Goal: Task Accomplishment & Management: Complete application form

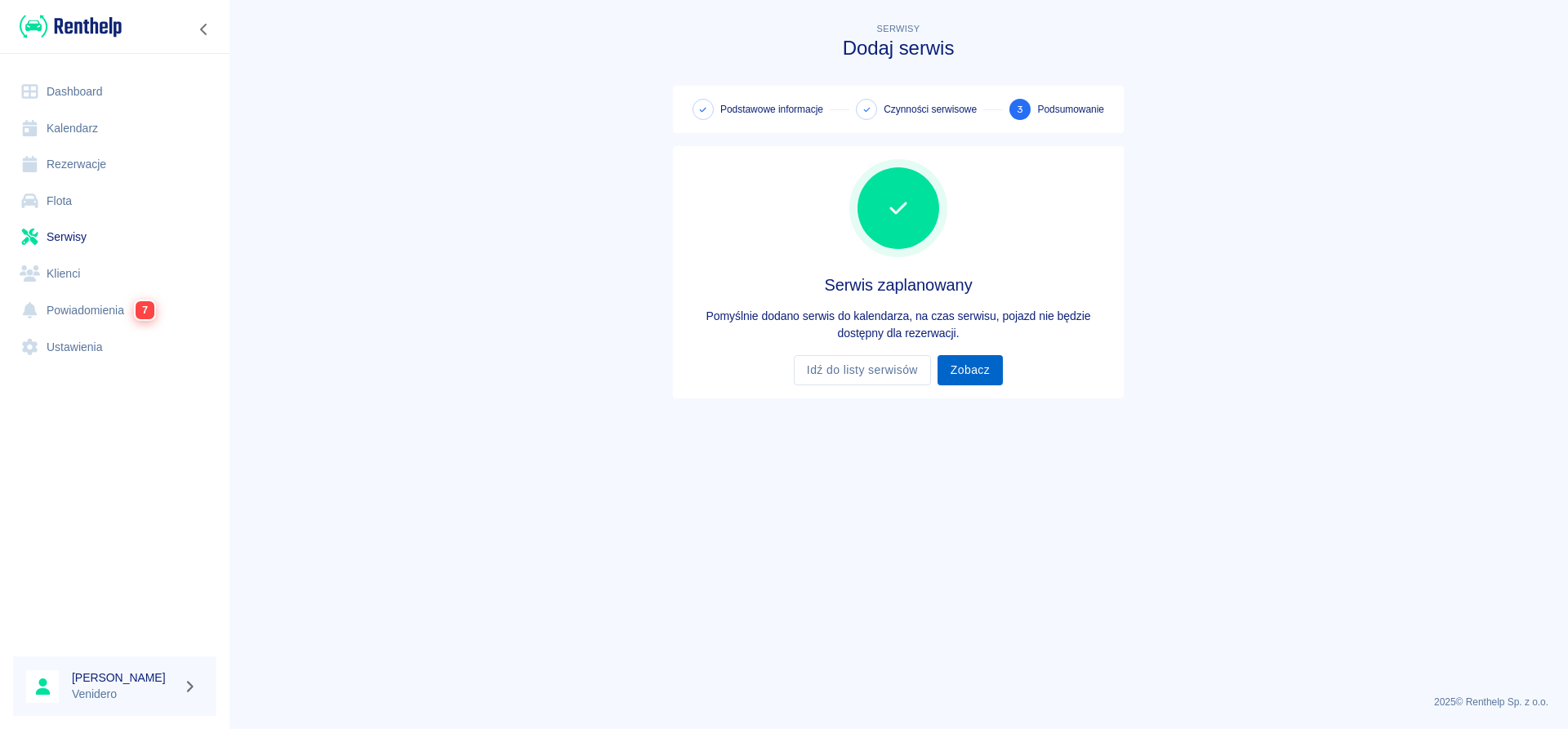
click at [977, 367] on link "Zobacz" at bounding box center [970, 370] width 65 height 31
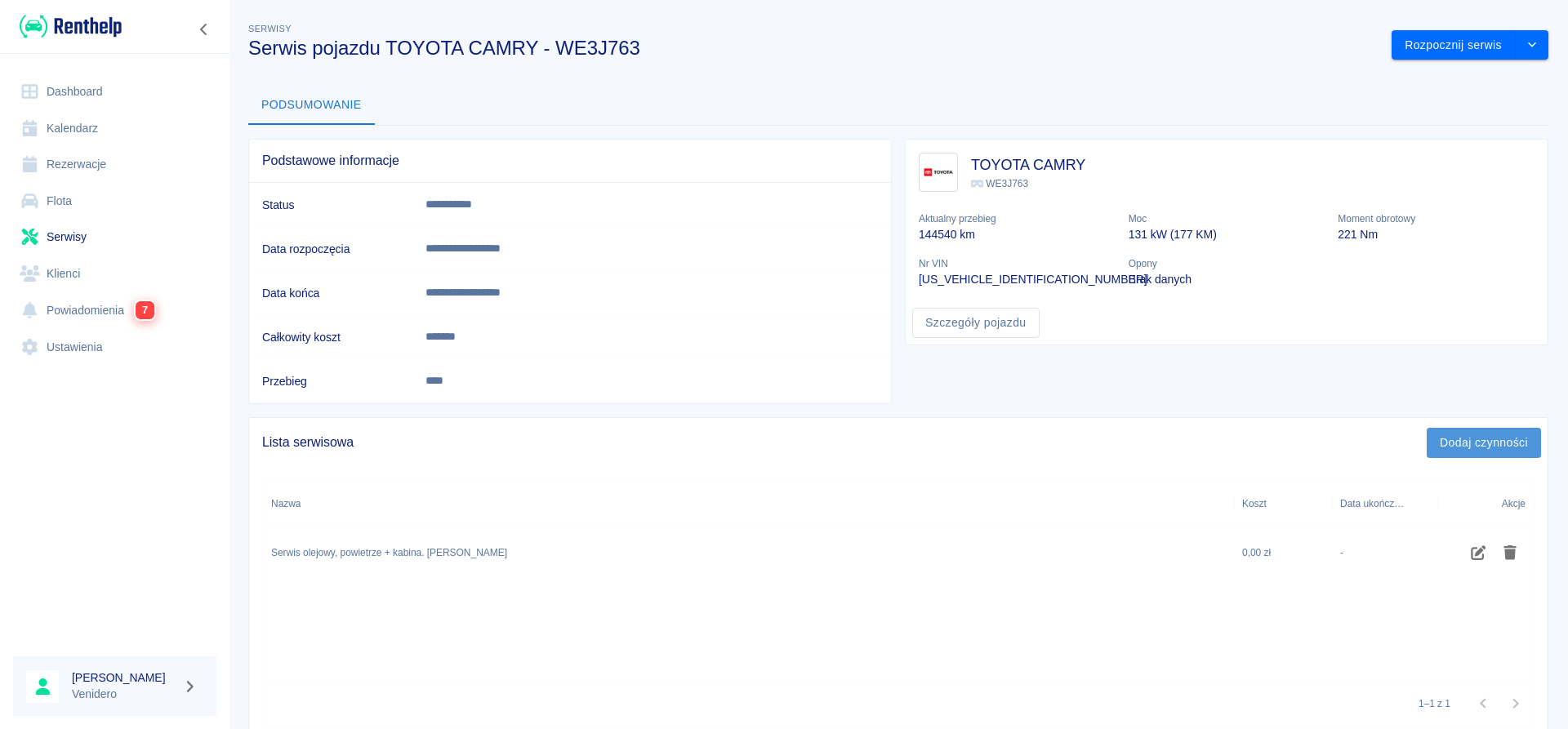
click at [1451, 443] on button "Dodaj czynności" at bounding box center [1484, 443] width 114 height 31
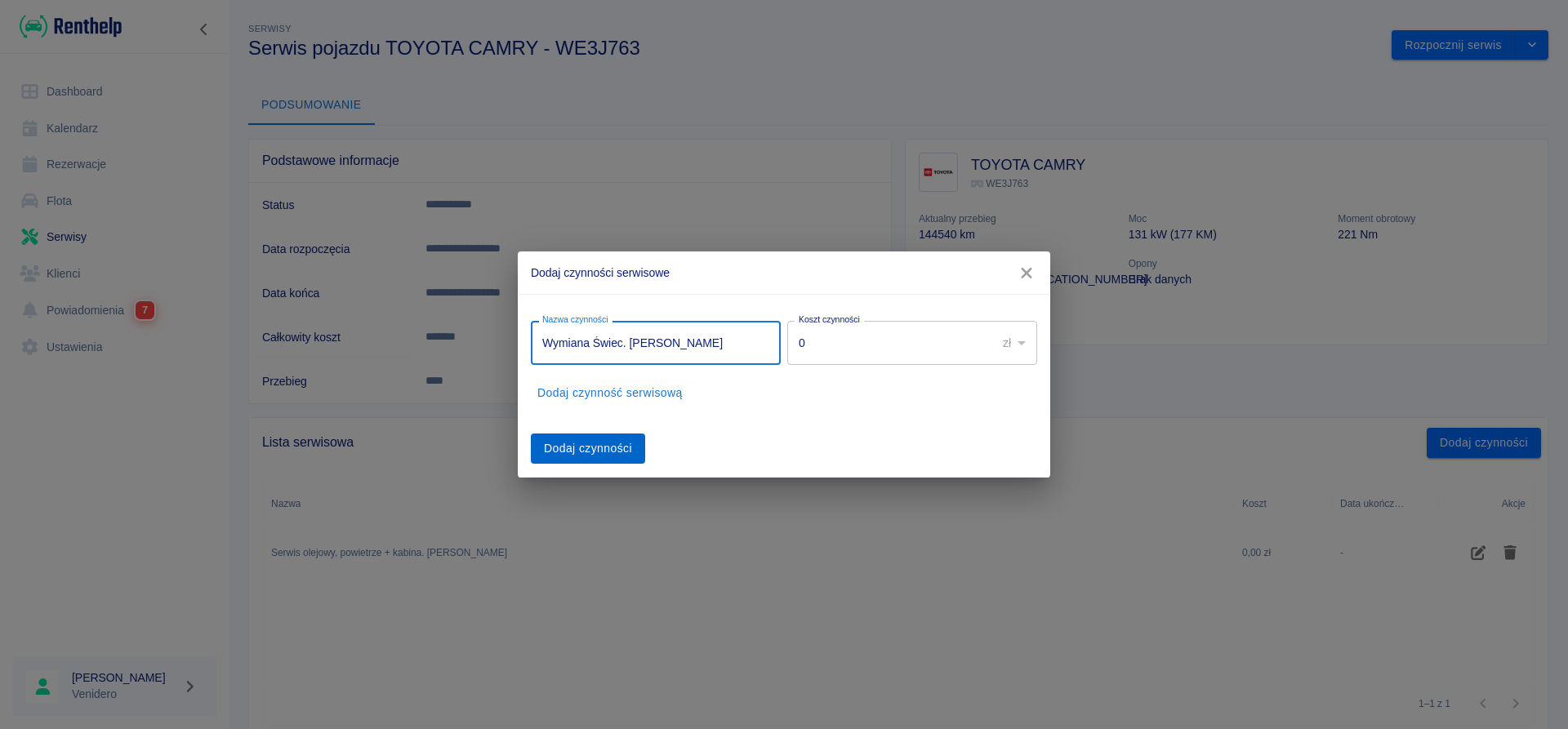
type input "Wymiana Świec. [PERSON_NAME]"
click at [617, 448] on button "Dodaj czynności" at bounding box center [587, 448] width 114 height 31
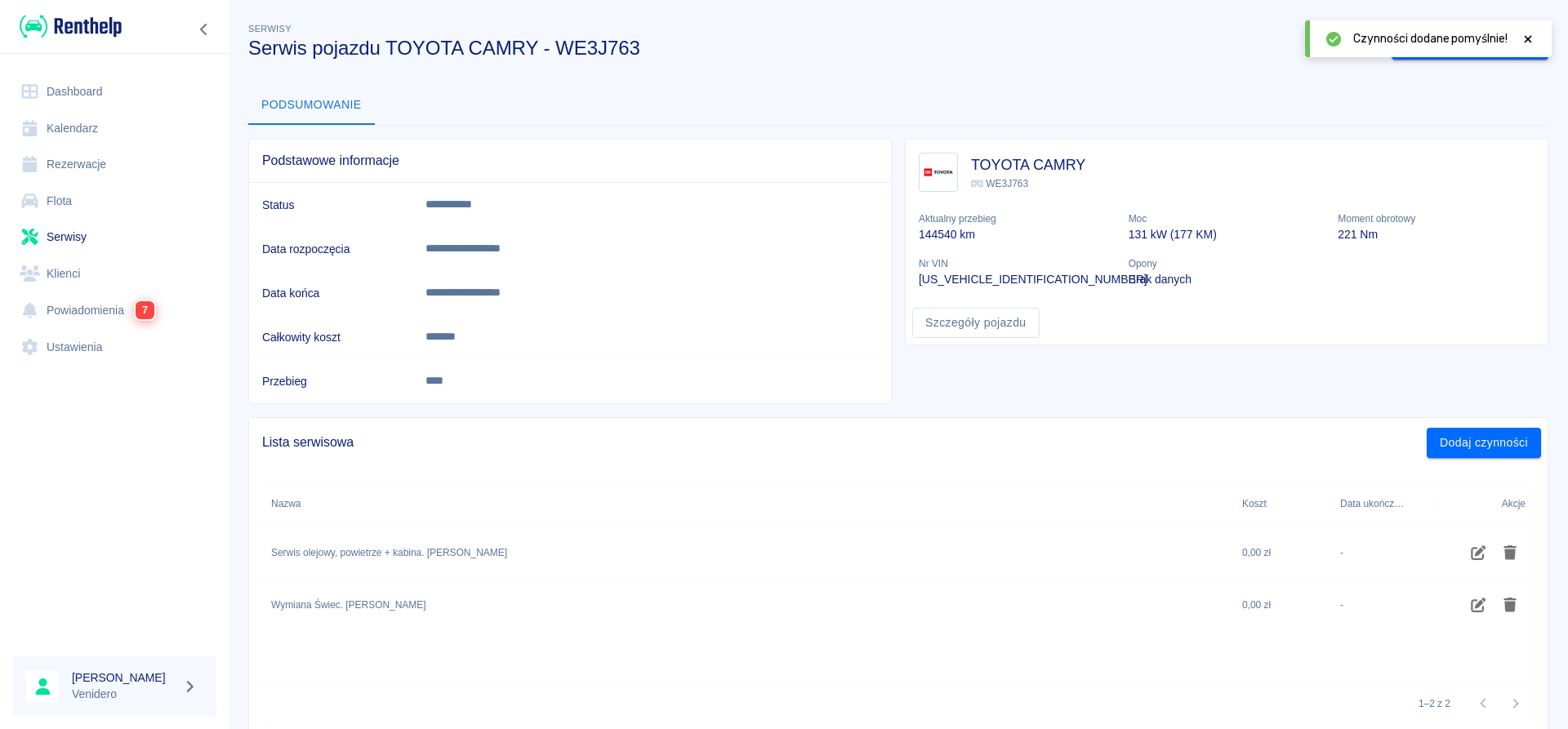
click at [1525, 35] on icon at bounding box center [1528, 40] width 15 height 12
click at [63, 232] on link "Serwisy" at bounding box center [115, 237] width 203 height 36
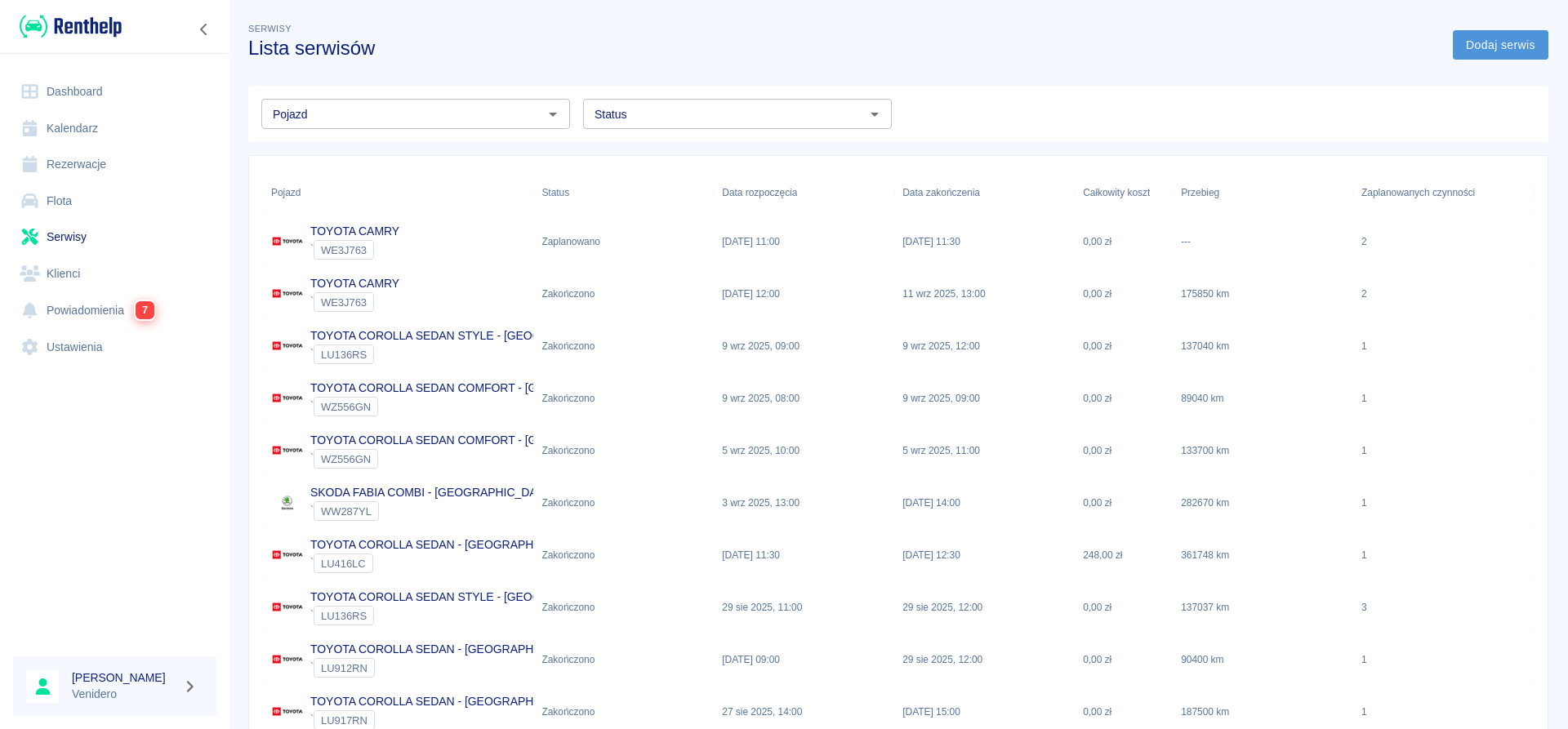
click at [1520, 45] on link "Dodaj serwis" at bounding box center [1500, 45] width 96 height 31
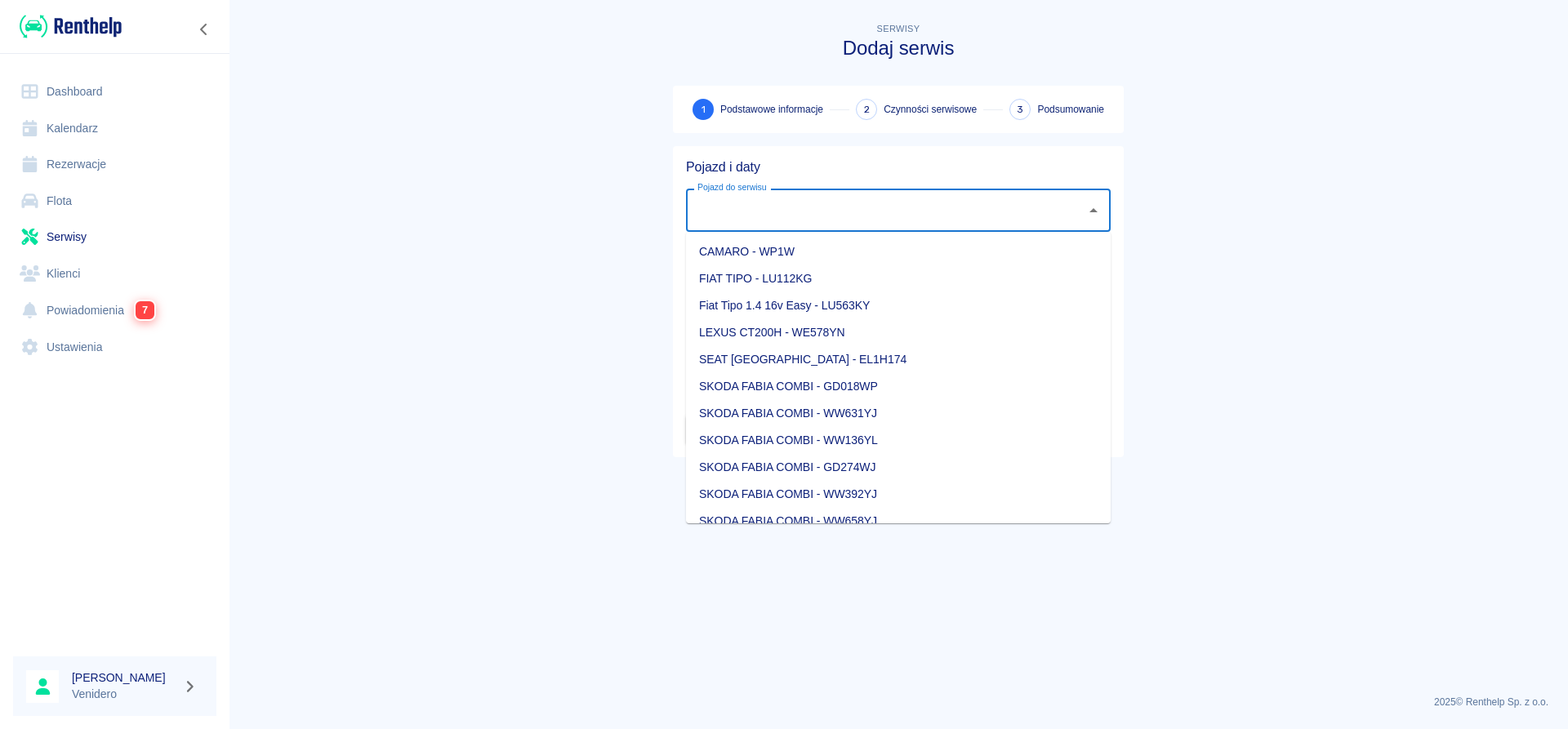
click at [803, 206] on input "Pojazd do serwisu" at bounding box center [886, 210] width 386 height 29
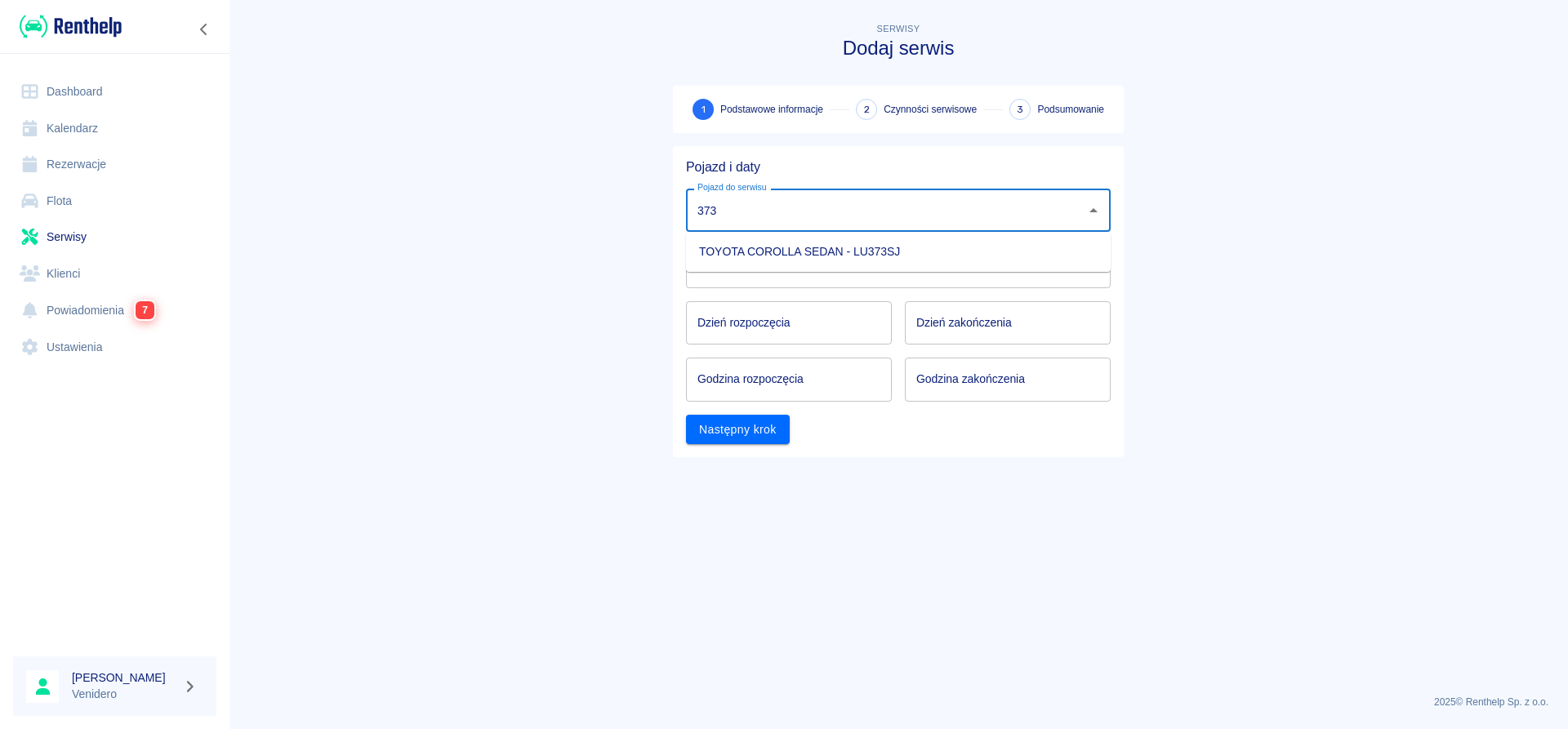
click at [785, 248] on li "TOYOTA COROLLA SEDAN - LU373SJ" at bounding box center [898, 252] width 425 height 27
type input "TOYOTA COROLLA SEDAN - LU373SJ"
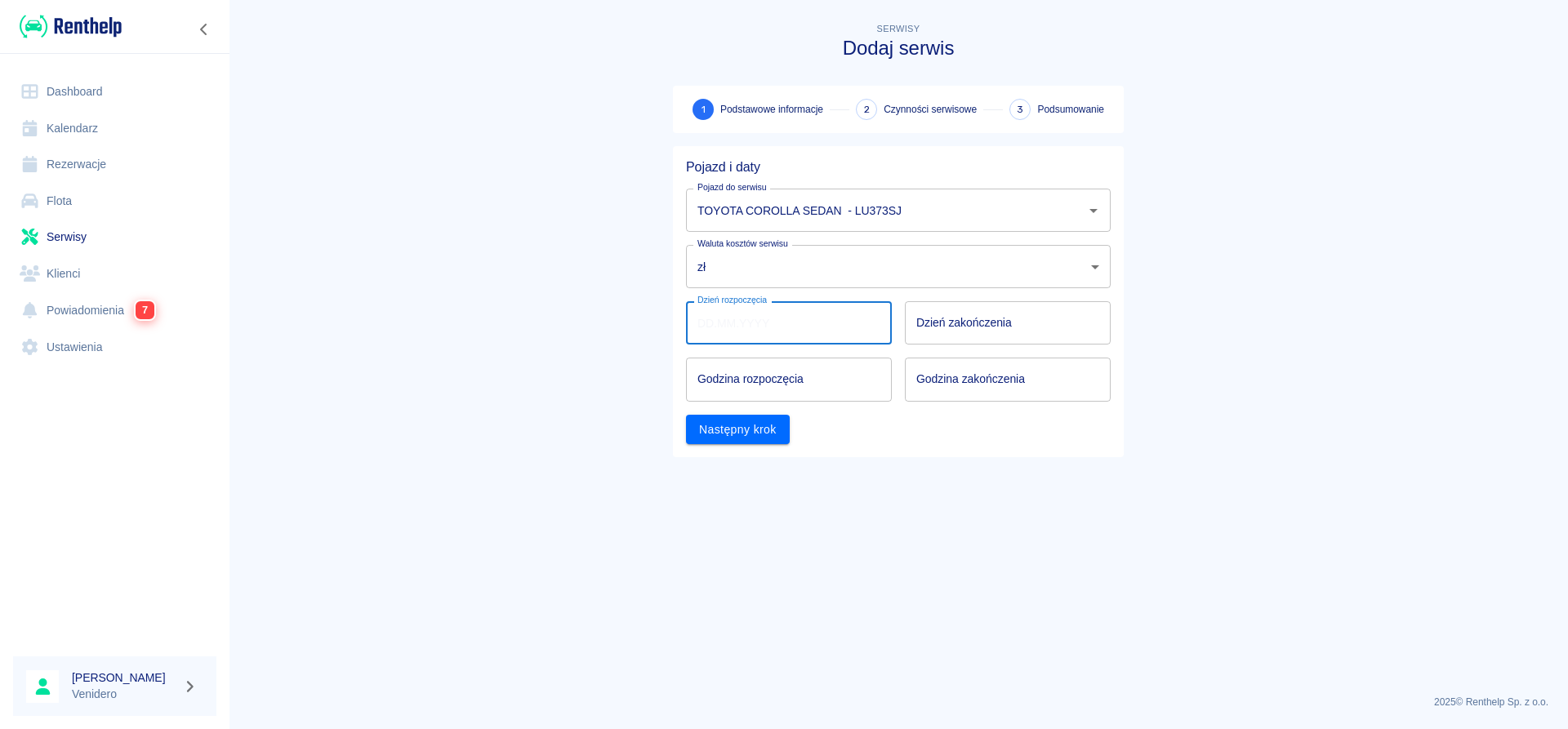
type input "DD.MM.YYYY"
click at [754, 326] on input "DD.MM.YYYY" at bounding box center [788, 323] width 206 height 43
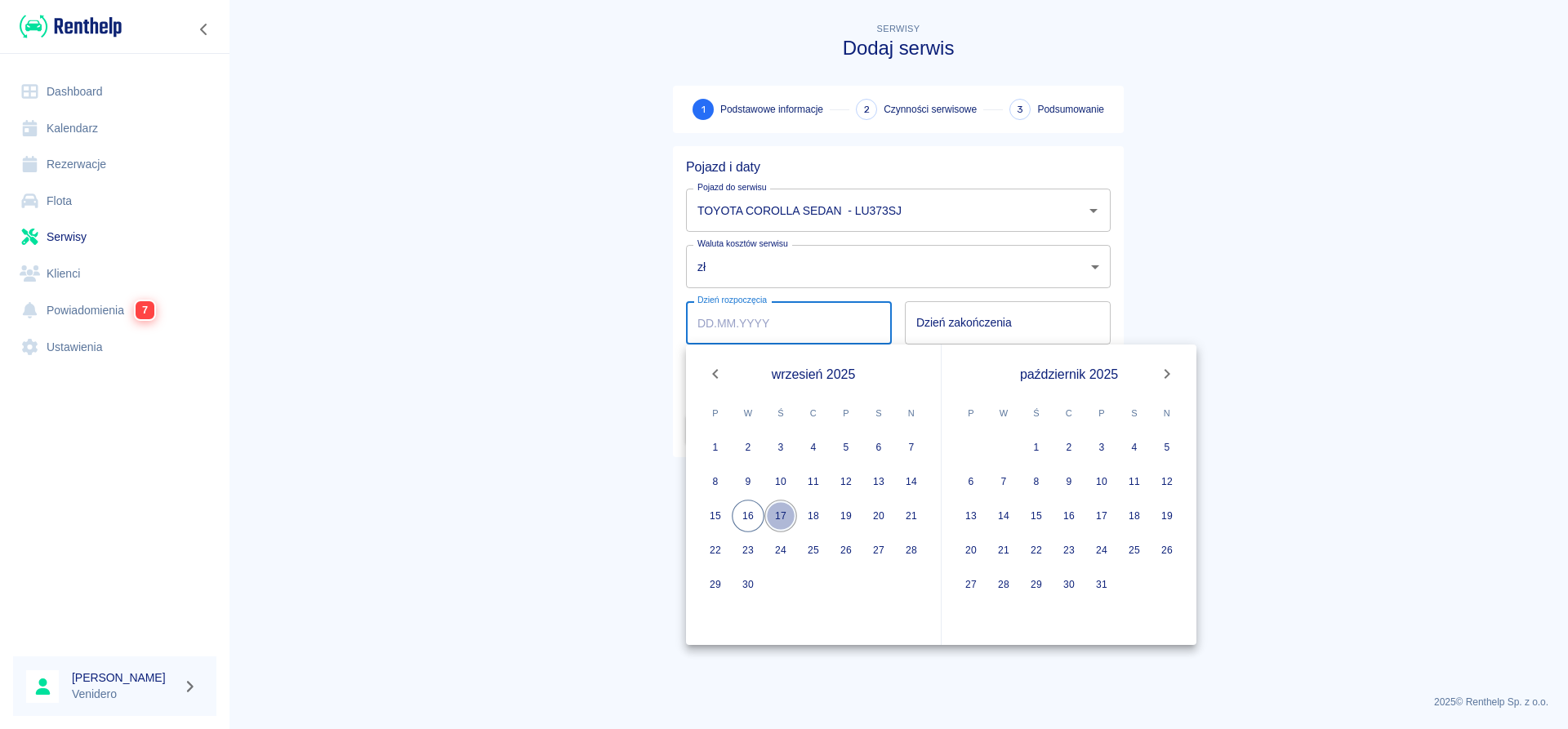
click at [787, 513] on button "17" at bounding box center [781, 516] width 33 height 33
type input "[DATE]"
type input "DD.MM.YYYY"
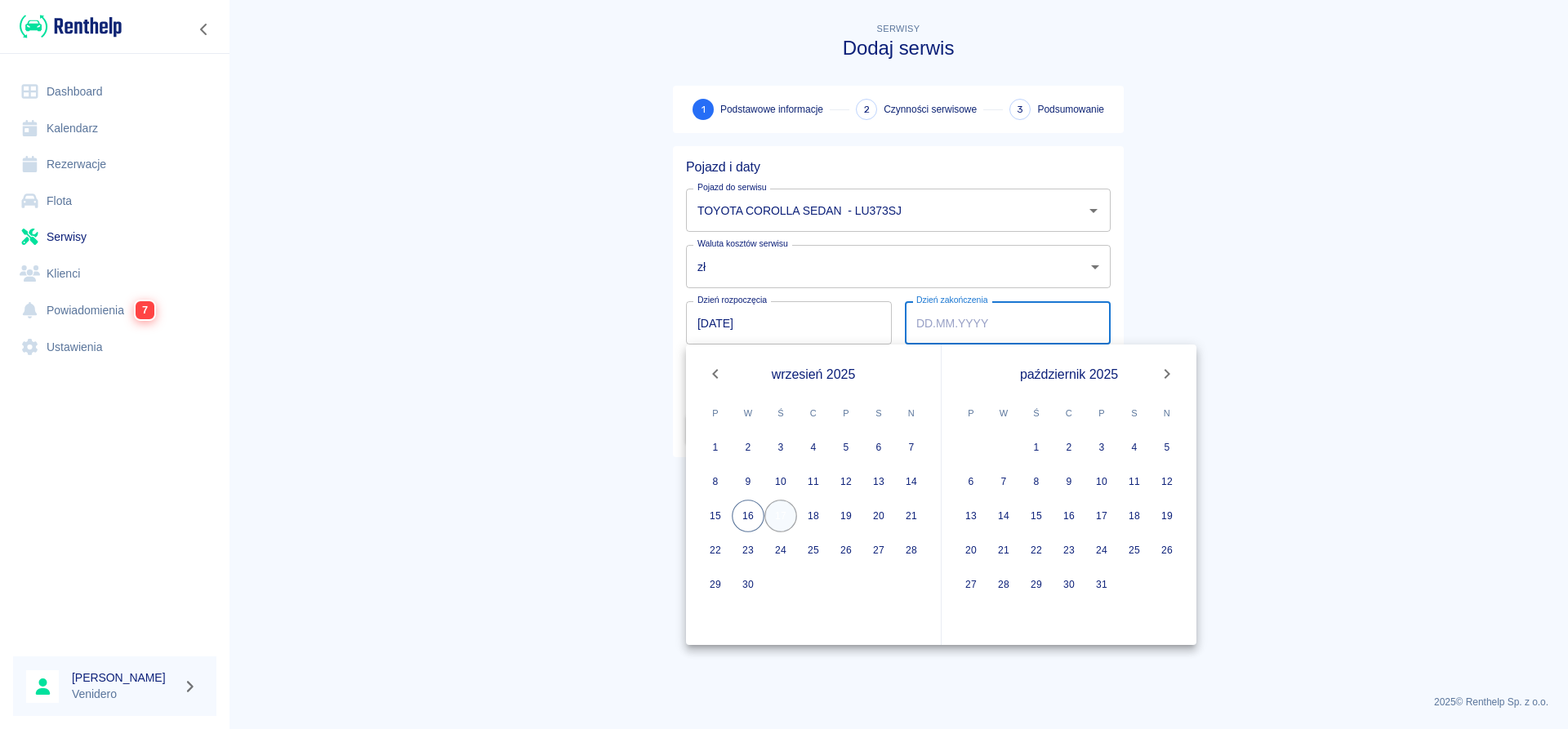
click at [788, 518] on button "17" at bounding box center [781, 516] width 33 height 33
type input "[DATE]"
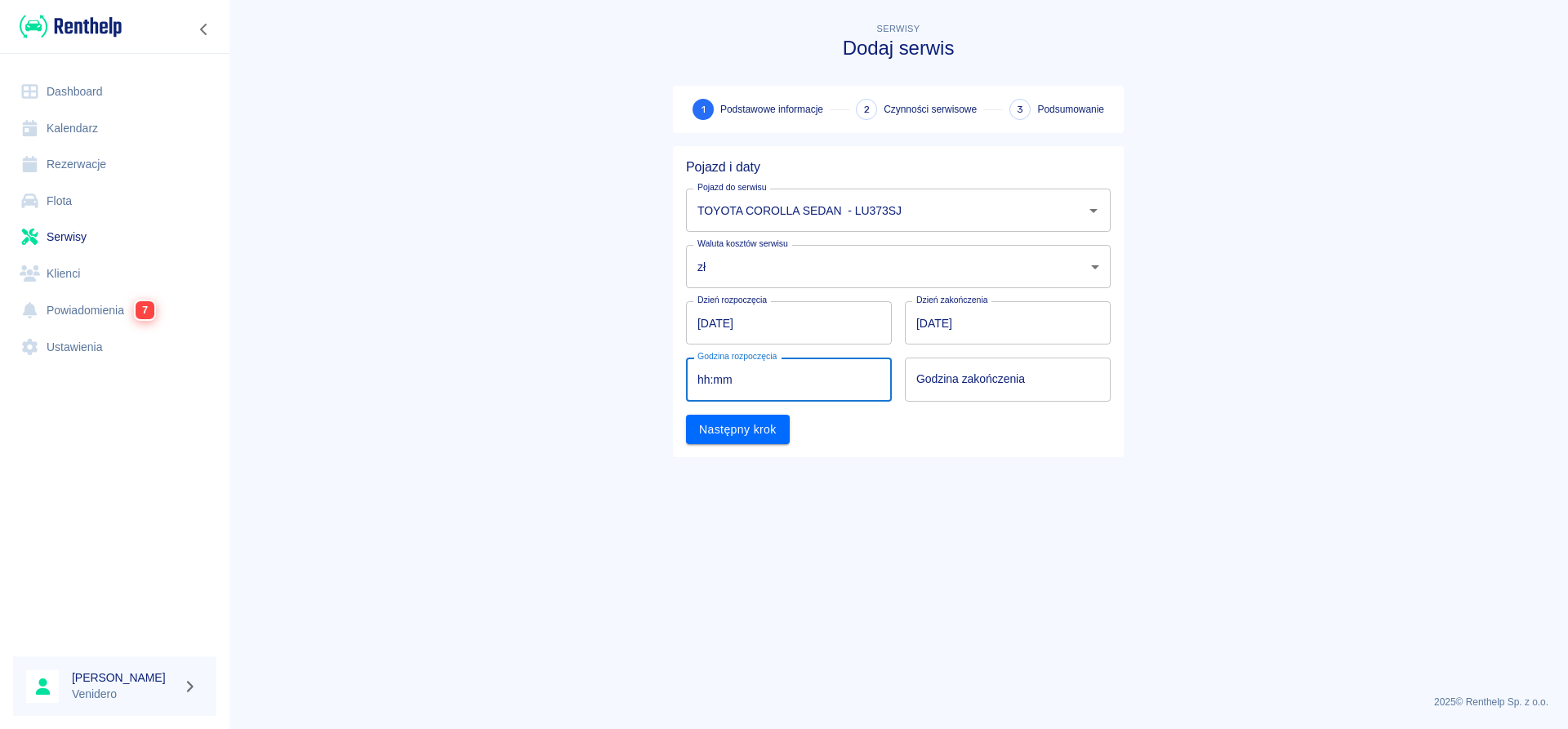
click at [767, 386] on input "hh:mm" at bounding box center [782, 379] width 194 height 43
type input "11:00"
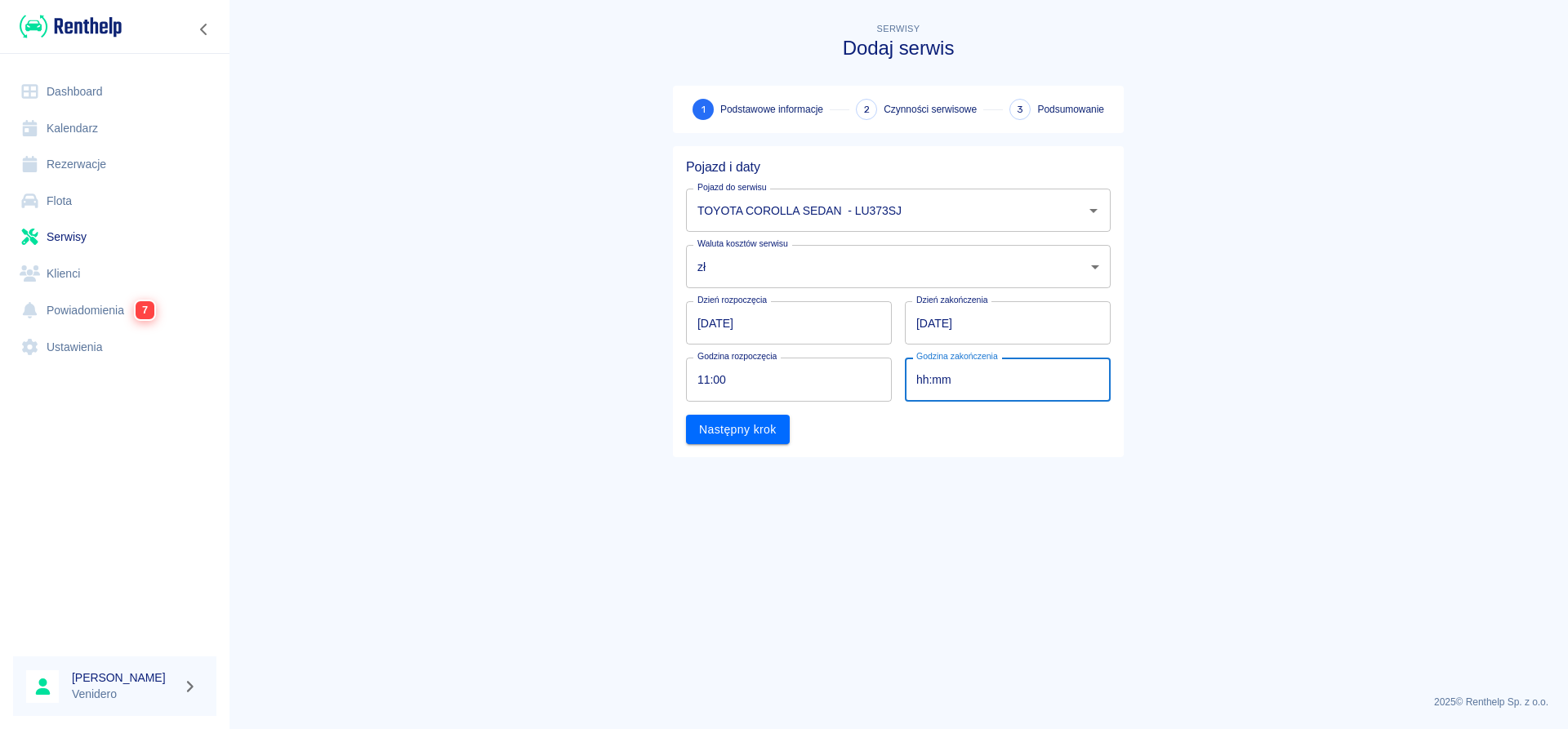
click at [935, 380] on input "hh:mm" at bounding box center [1001, 379] width 194 height 43
type input "12:00"
click at [756, 432] on button "Następny krok" at bounding box center [738, 429] width 104 height 31
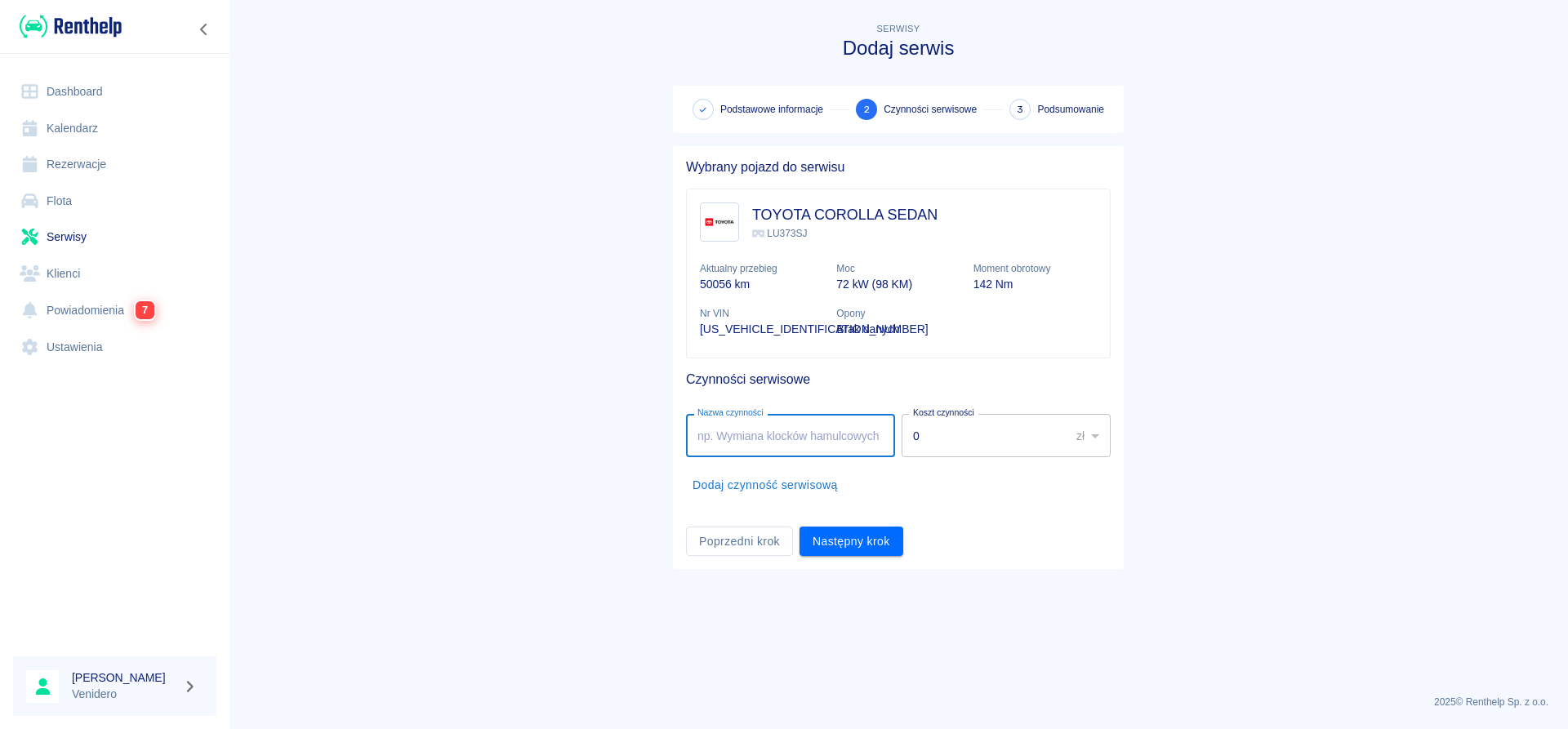
click at [771, 433] on input "Nazwa czynności" at bounding box center [790, 435] width 209 height 43
type input "Serwis gazowy. [STREET_ADDRESS]."
click at [822, 537] on button "Następny krok" at bounding box center [852, 542] width 104 height 31
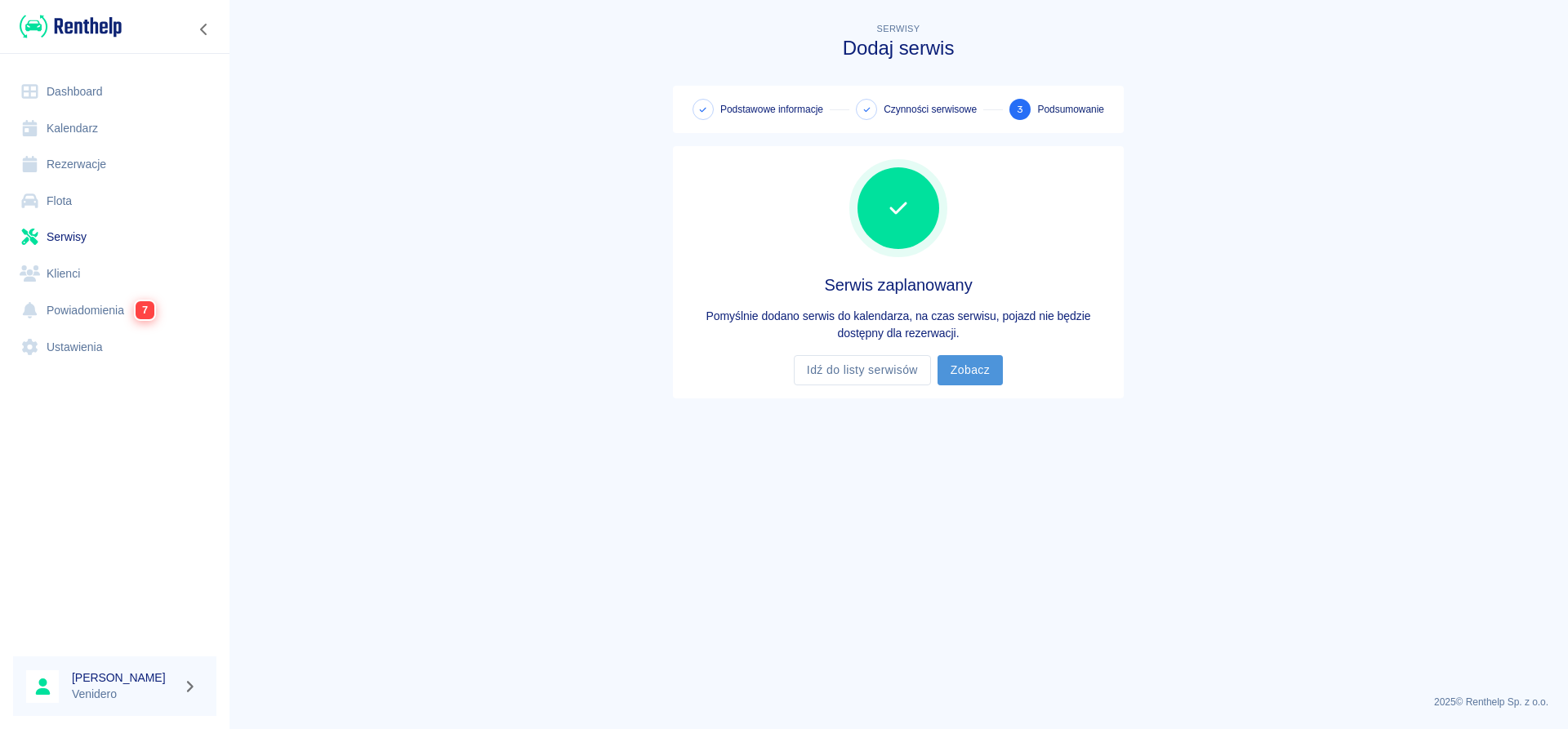
click at [967, 359] on link "Zobacz" at bounding box center [970, 370] width 65 height 31
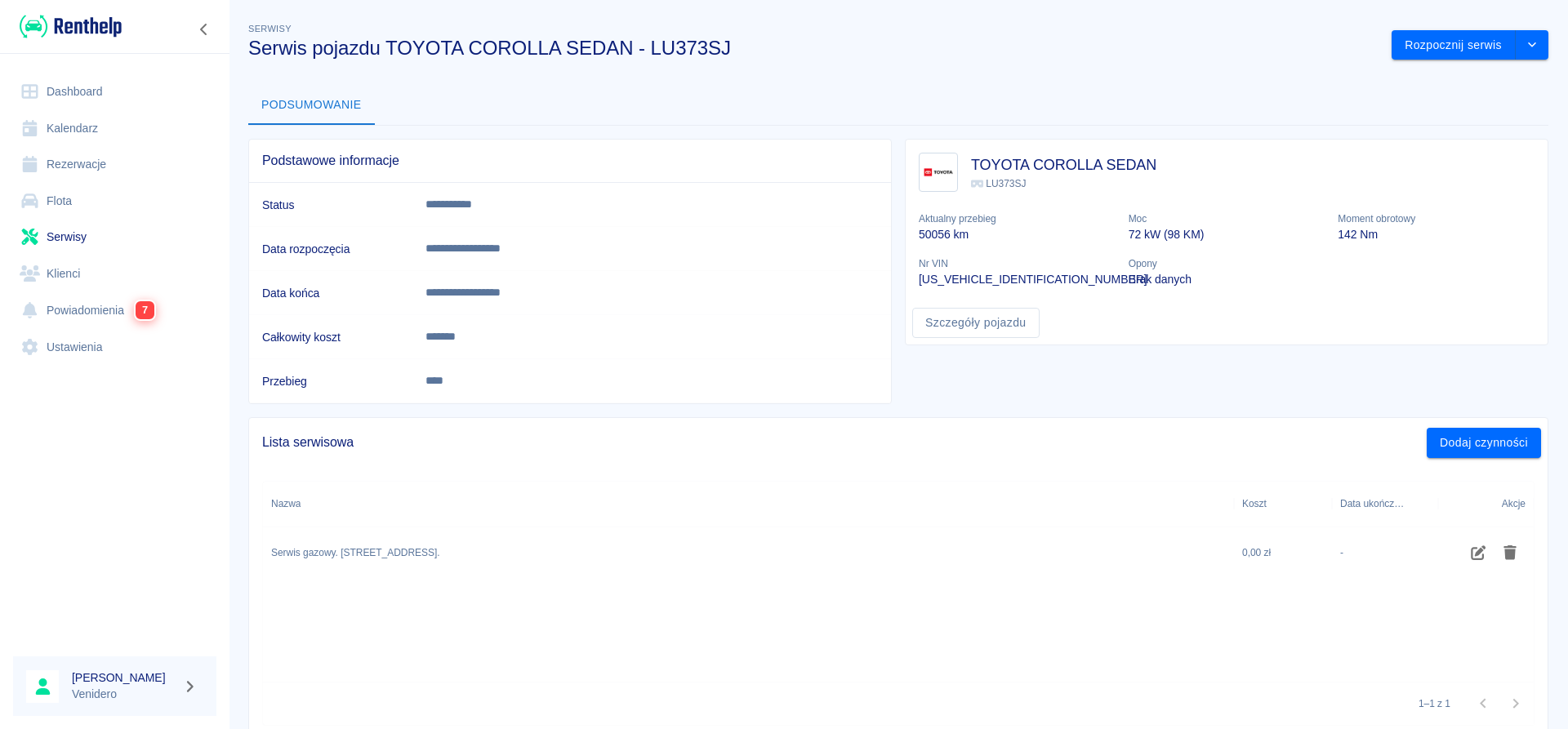
click at [86, 233] on link "Serwisy" at bounding box center [115, 237] width 203 height 36
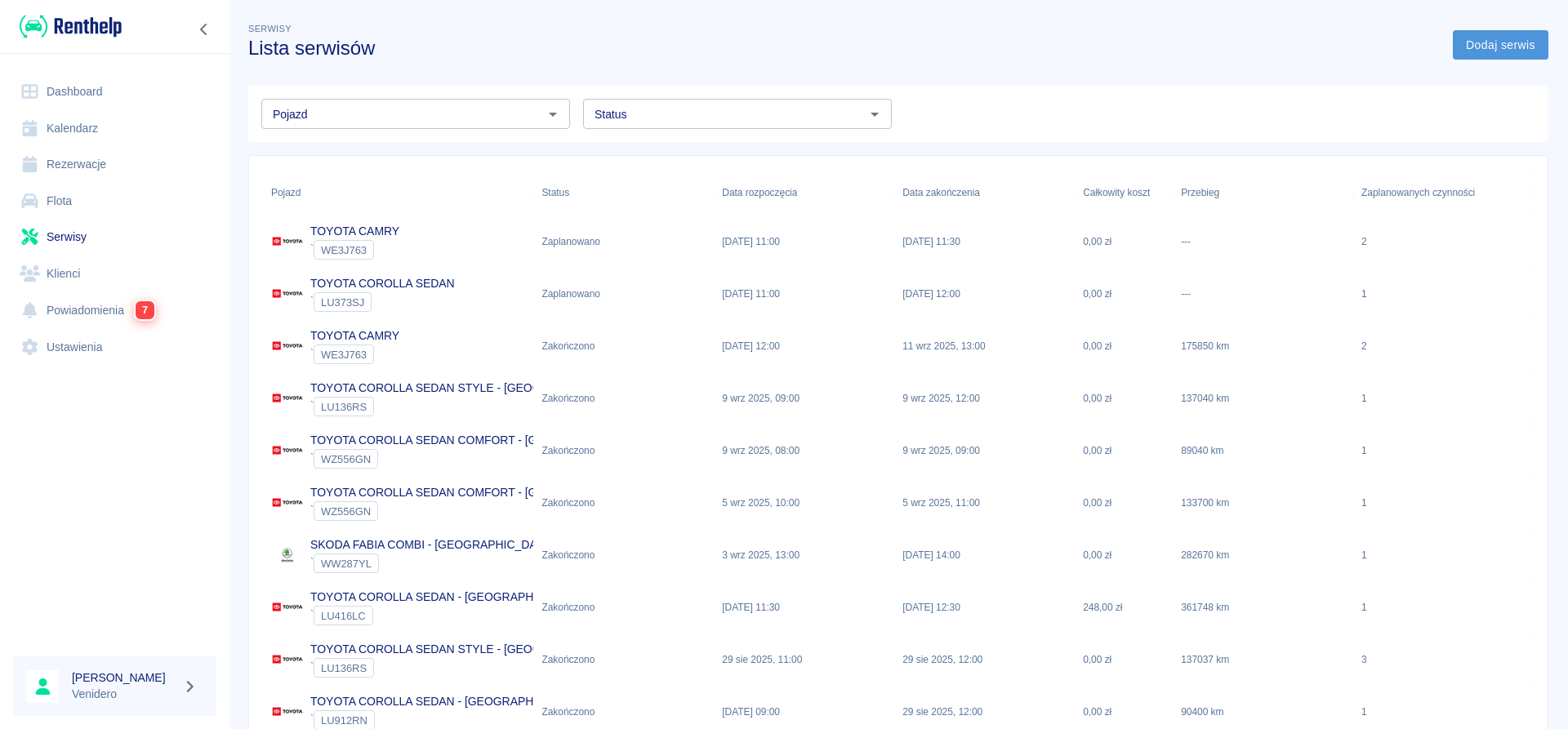
click at [1513, 35] on link "Dodaj serwis" at bounding box center [1500, 45] width 96 height 31
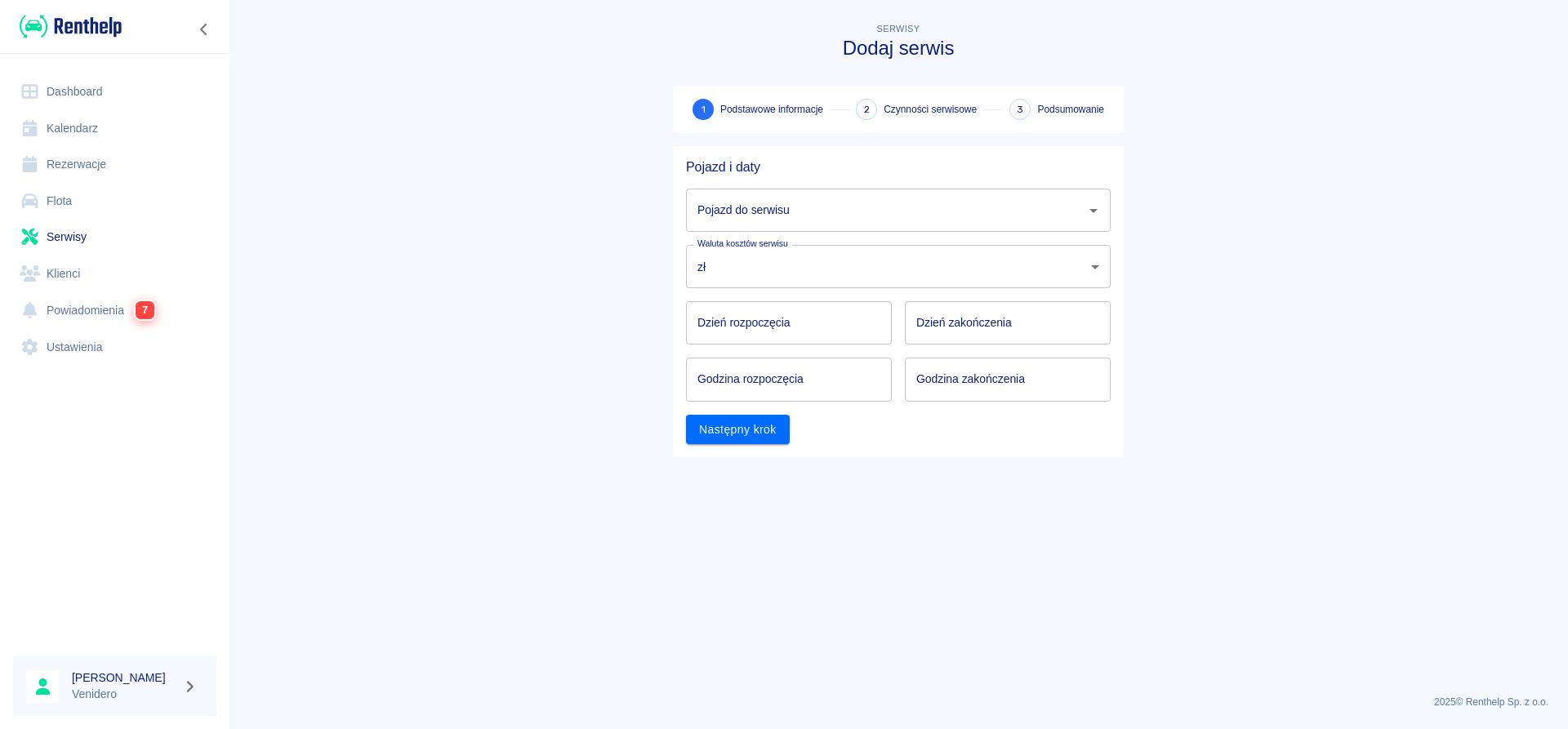
click at [778, 206] on input "Pojazd do serwisu" at bounding box center [886, 210] width 386 height 29
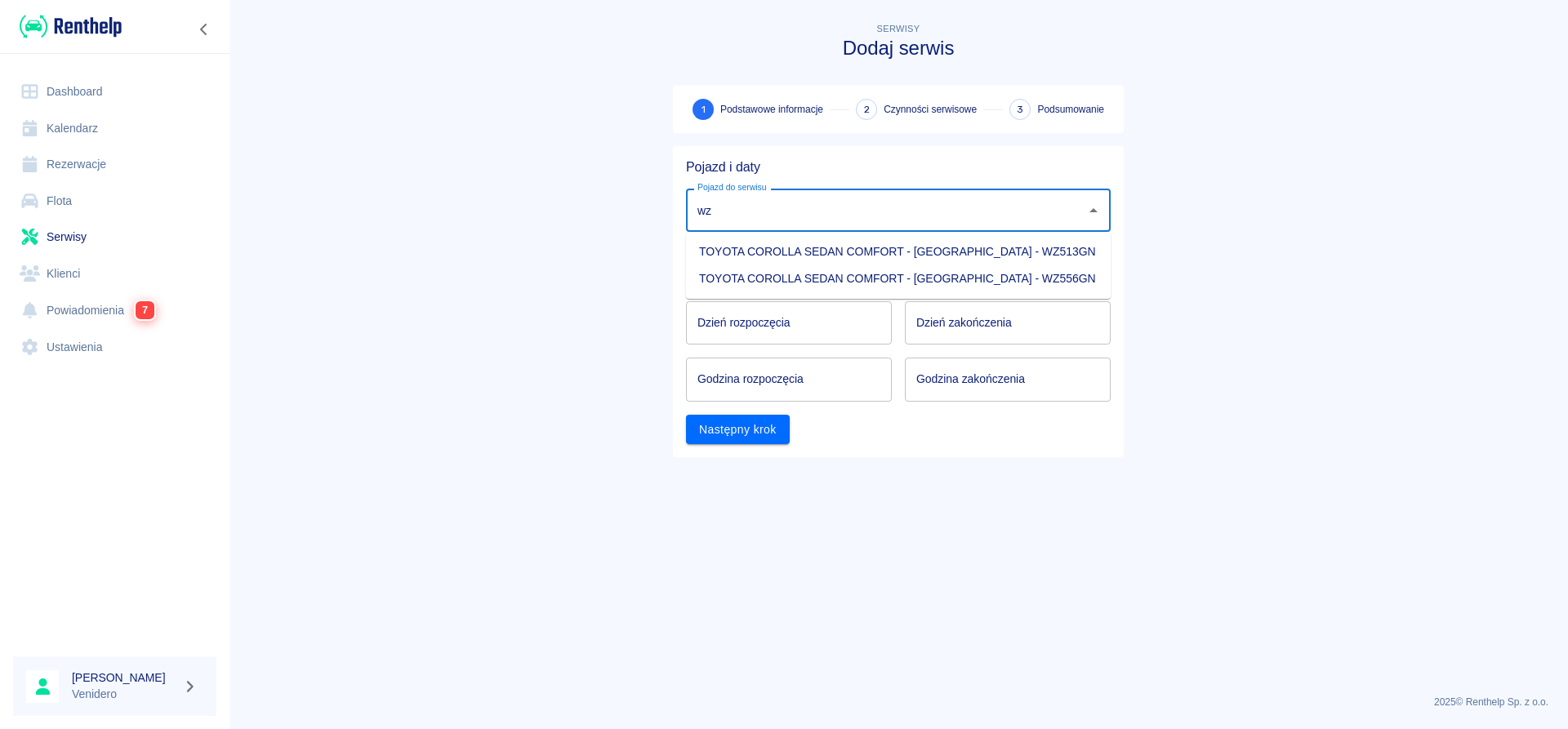
click at [950, 249] on li "TOYOTA COROLLA SEDAN COMFORT - [GEOGRAPHIC_DATA] - WZ513GN" at bounding box center [898, 252] width 425 height 27
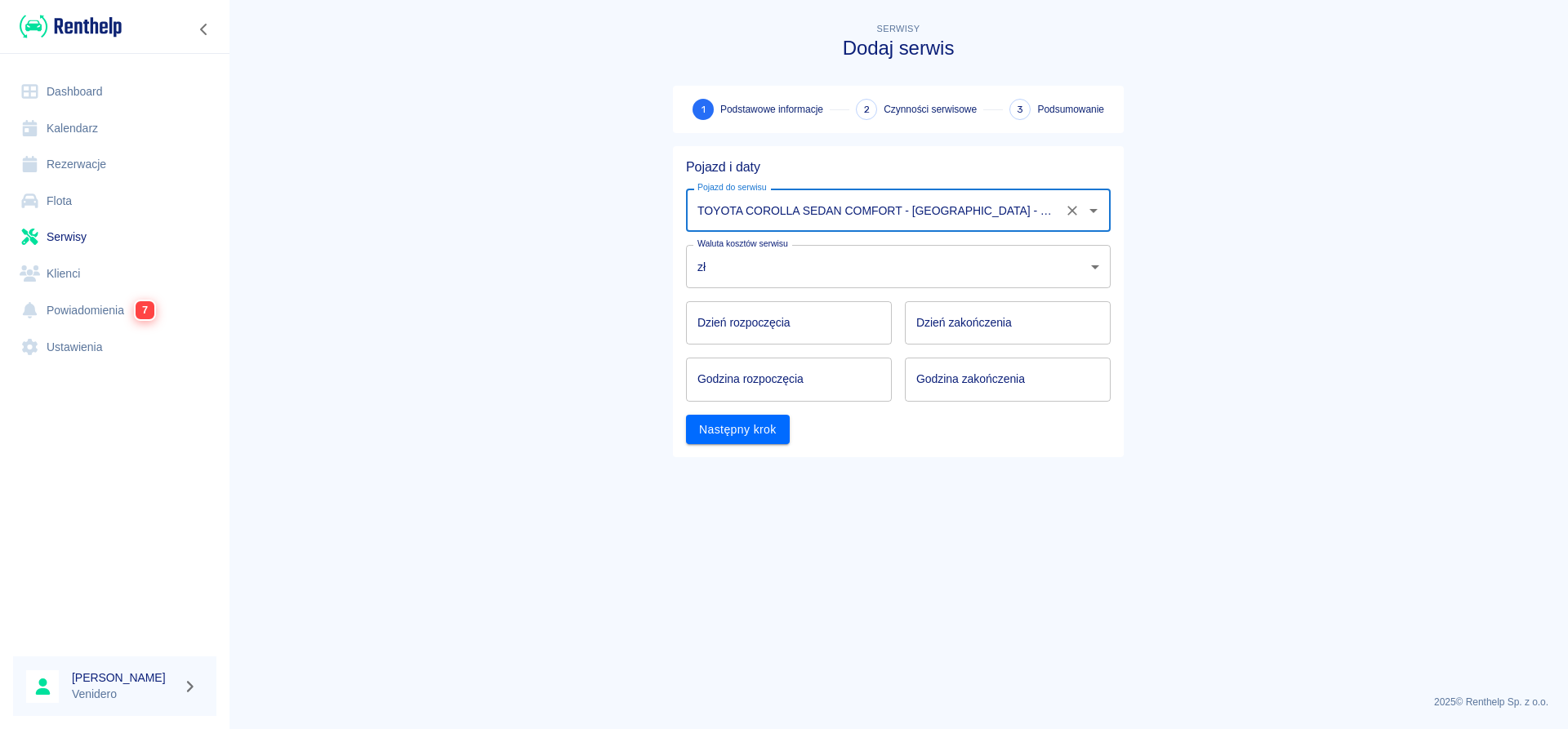
type input "TOYOTA COROLLA SEDAN COMFORT - [GEOGRAPHIC_DATA] - WZ513GN"
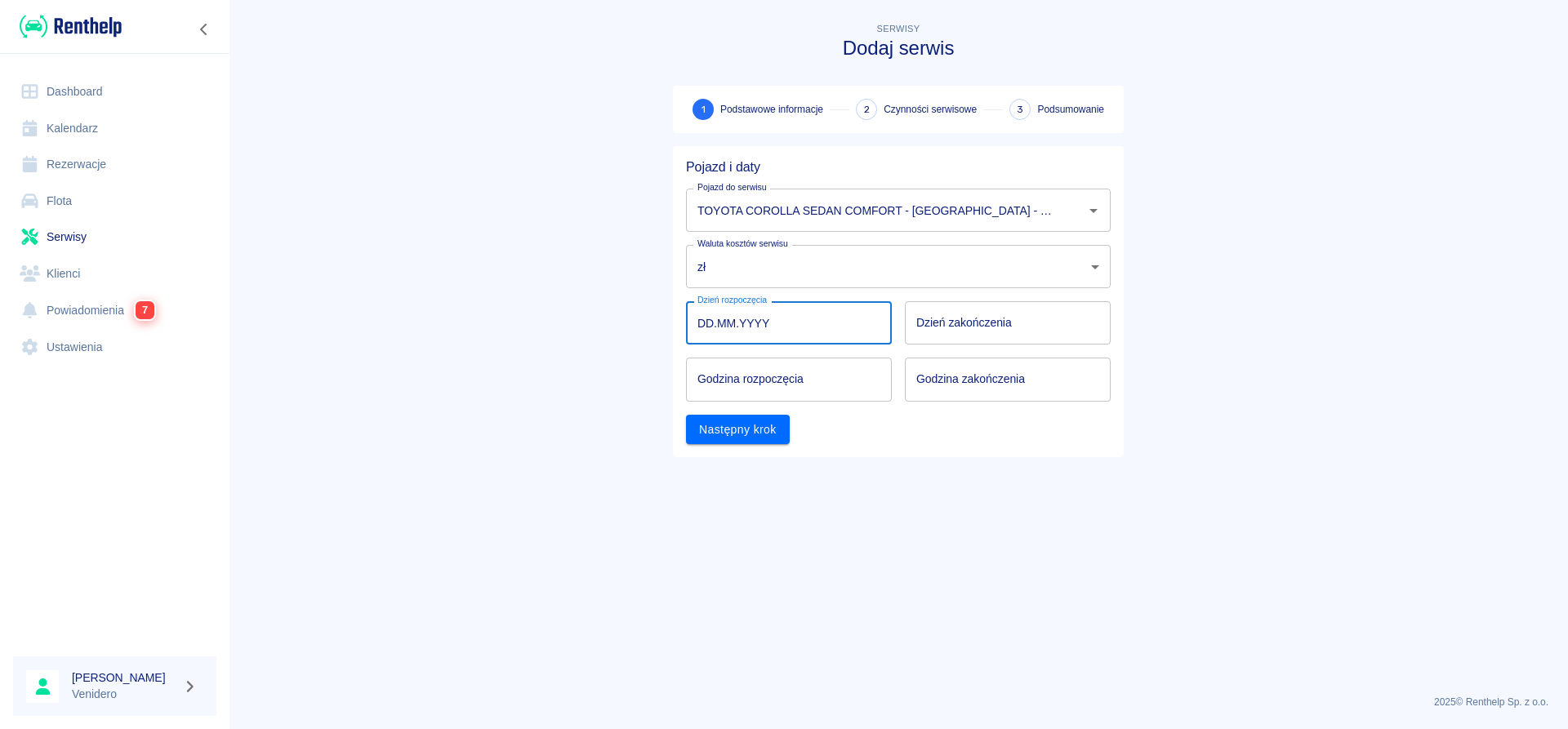
type input "DD.MM.YYYY"
click at [802, 325] on input "DD.MM.YYYY" at bounding box center [788, 323] width 206 height 43
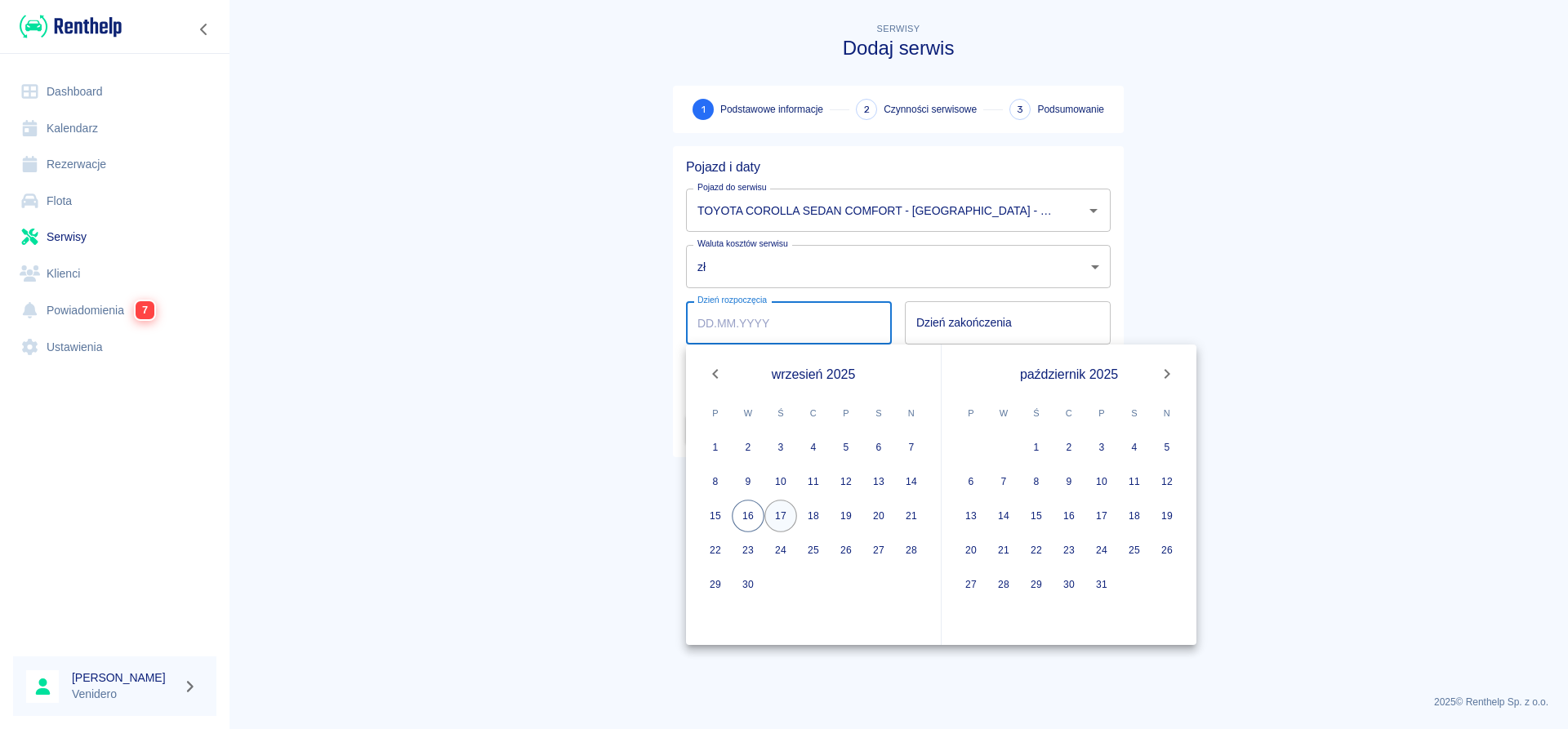
click at [784, 518] on button "17" at bounding box center [781, 516] width 33 height 33
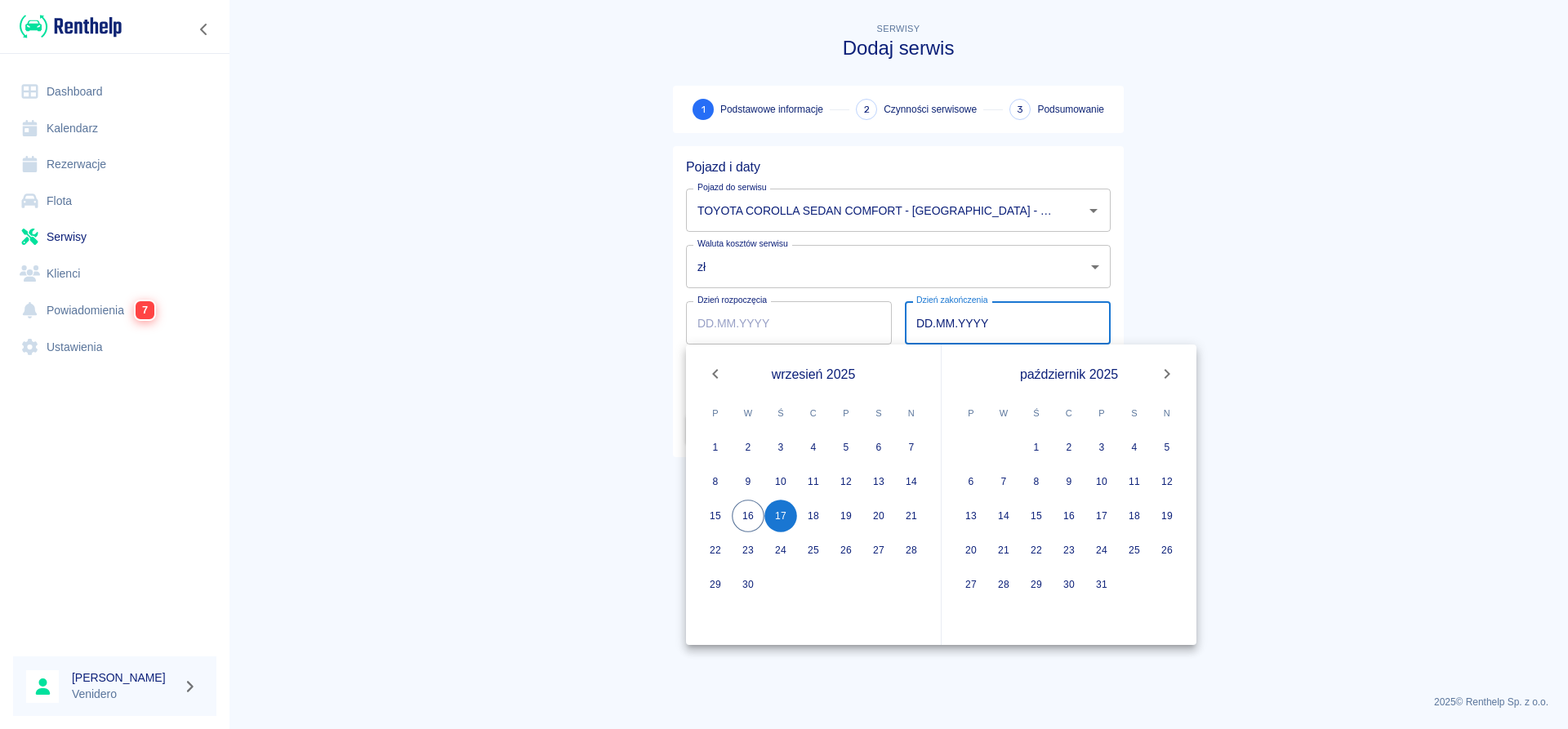
type input "[DATE]"
type input "DD.MM.YYYY"
click at [783, 516] on button "17" at bounding box center [781, 516] width 33 height 33
type input "[DATE]"
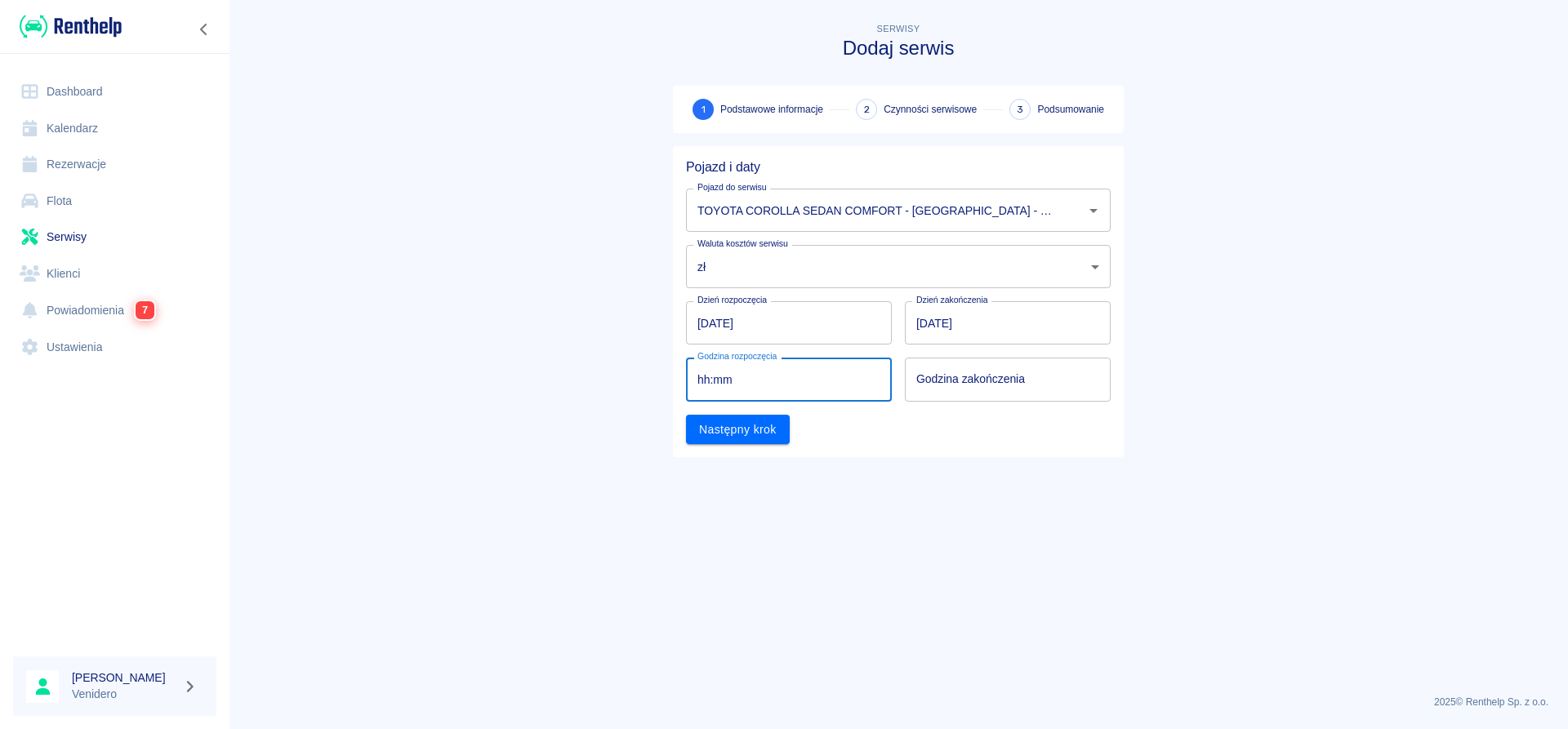
click at [747, 374] on input "hh:mm" at bounding box center [782, 379] width 194 height 43
type input "11:00"
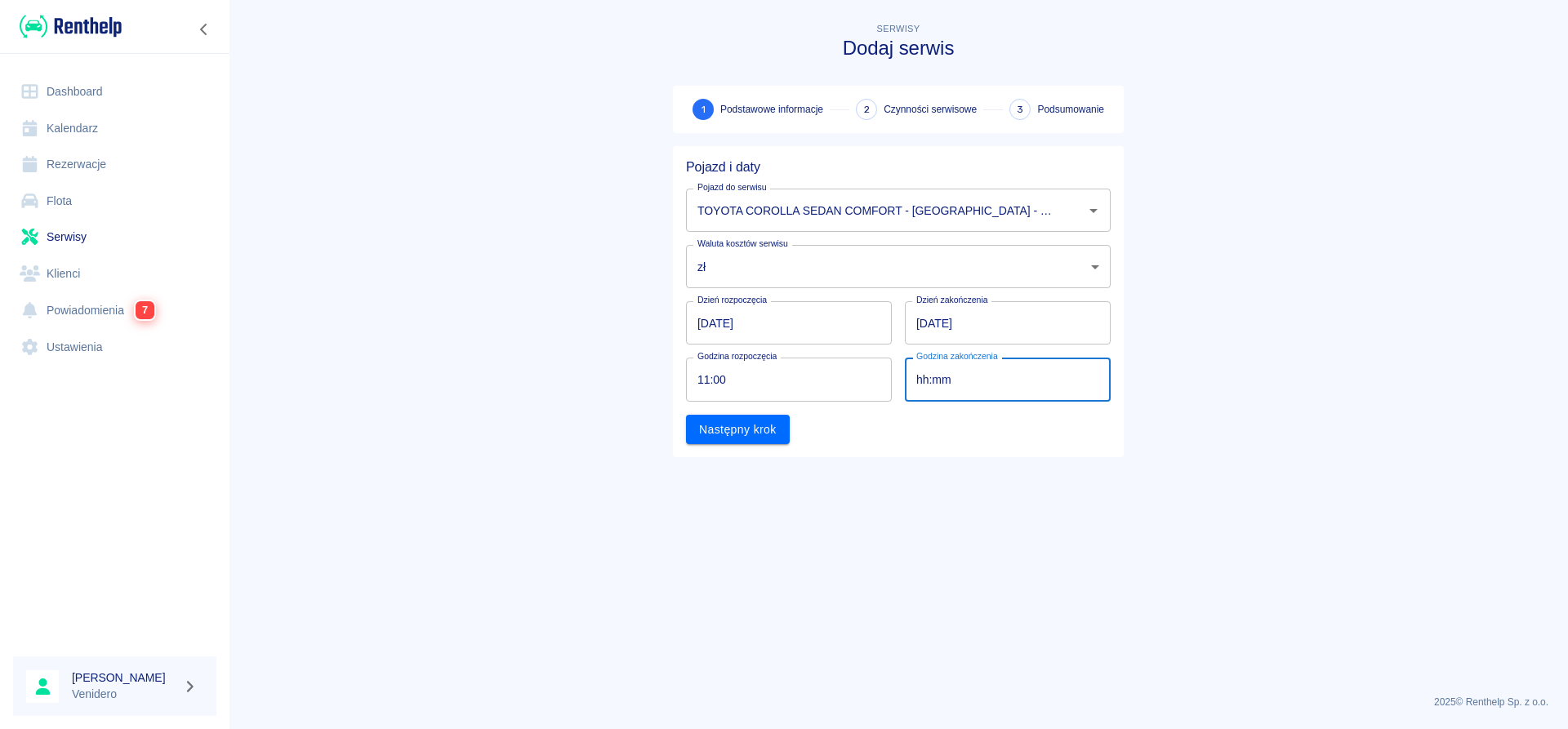
click at [976, 378] on input "hh:mm" at bounding box center [1001, 379] width 194 height 43
type input "12:00"
click at [767, 427] on button "Następny krok" at bounding box center [738, 429] width 104 height 31
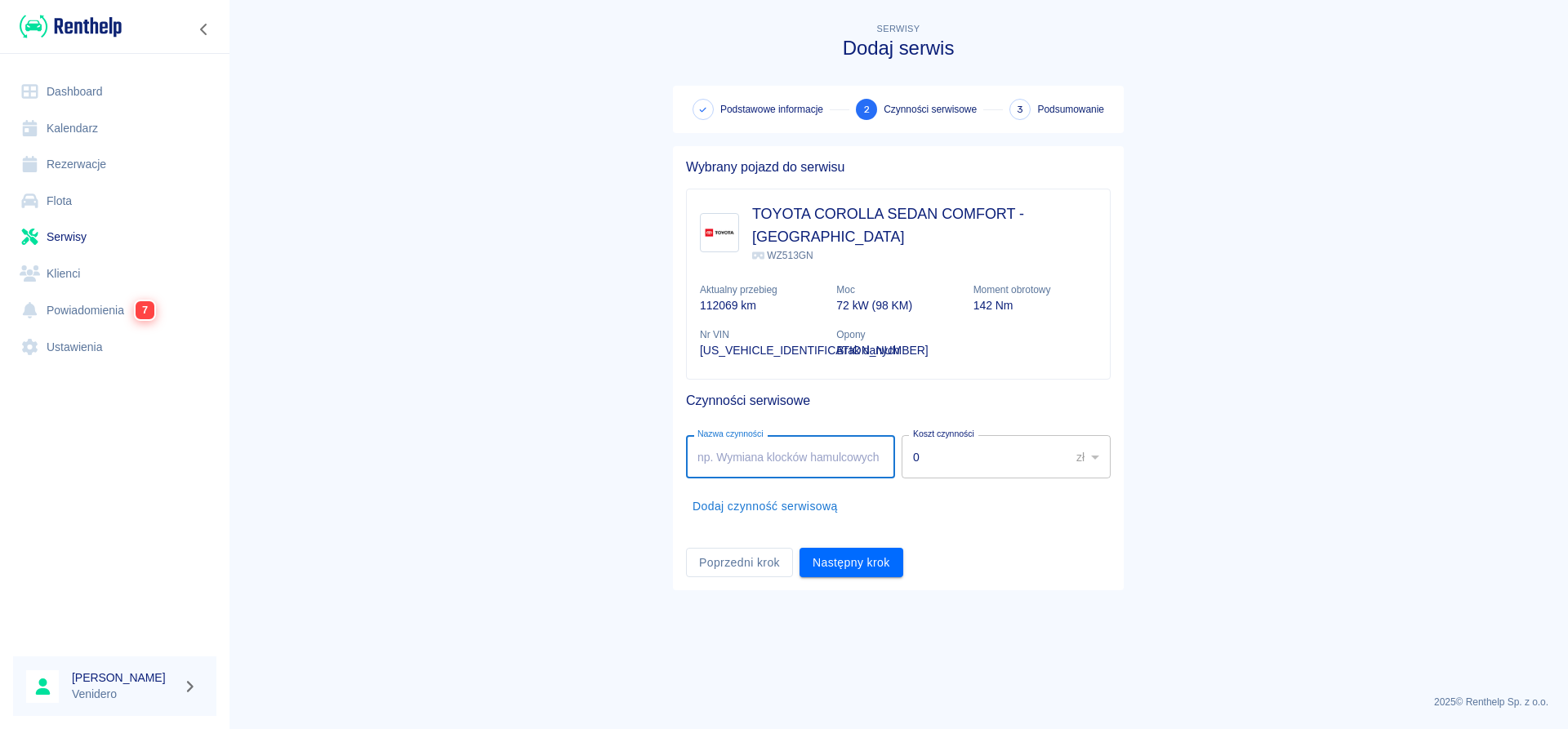
click at [772, 435] on input "Nazwa czynności" at bounding box center [790, 457] width 209 height 43
type input "Serwis gazowy. [STREET_ADDRESS]."
click at [829, 547] on button "Następny krok" at bounding box center [852, 562] width 104 height 31
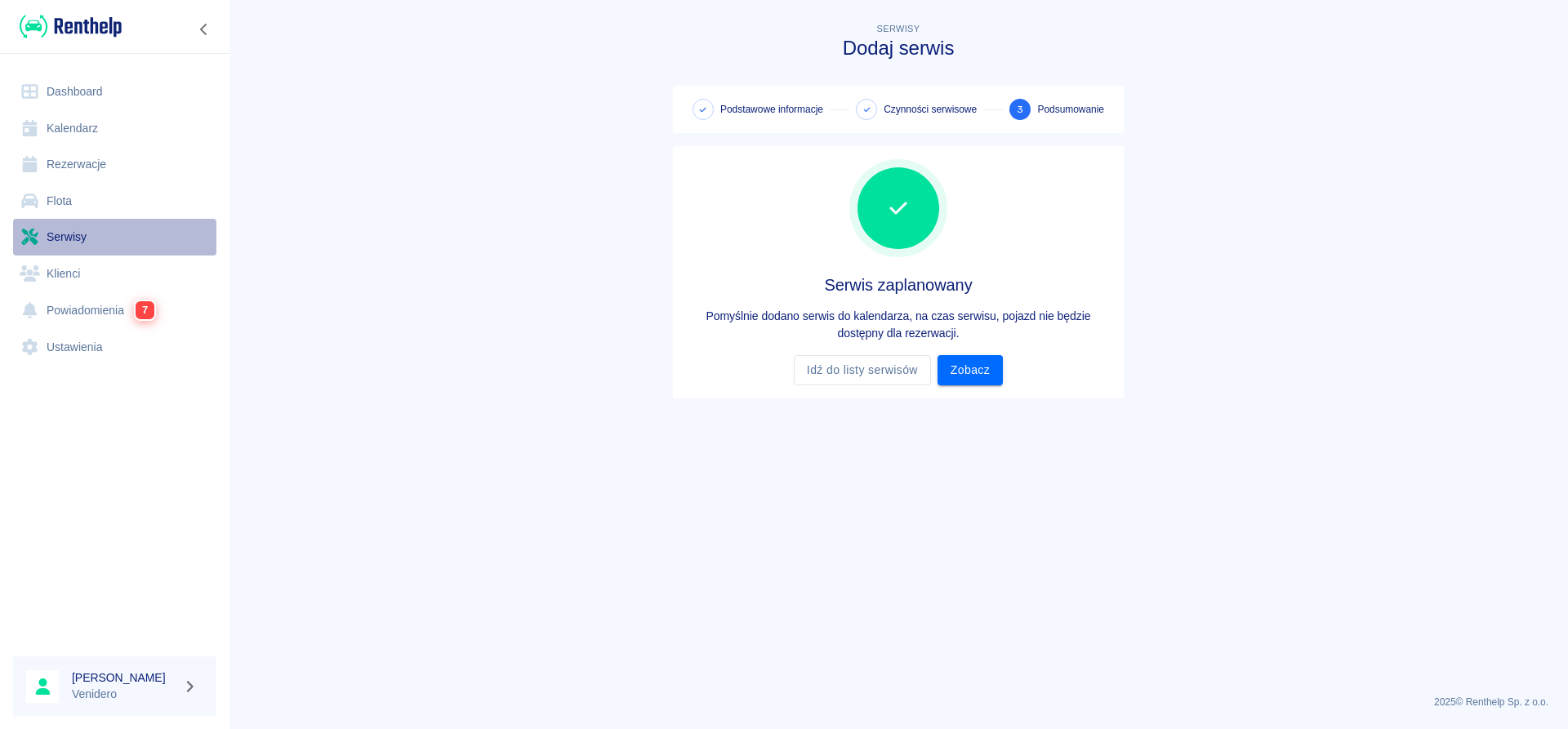
click at [74, 238] on link "Serwisy" at bounding box center [115, 237] width 203 height 36
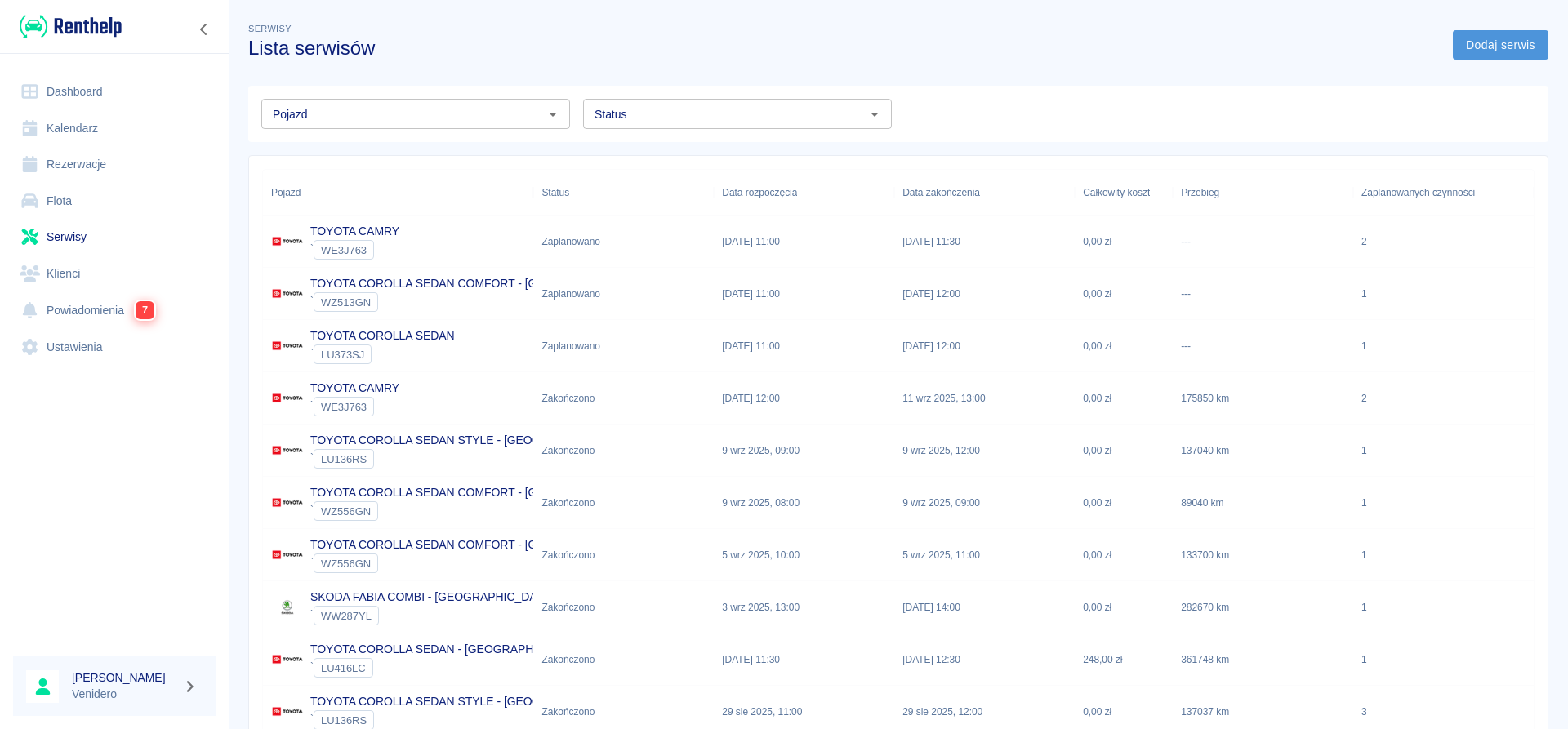
click at [1509, 40] on link "Dodaj serwis" at bounding box center [1500, 45] width 96 height 31
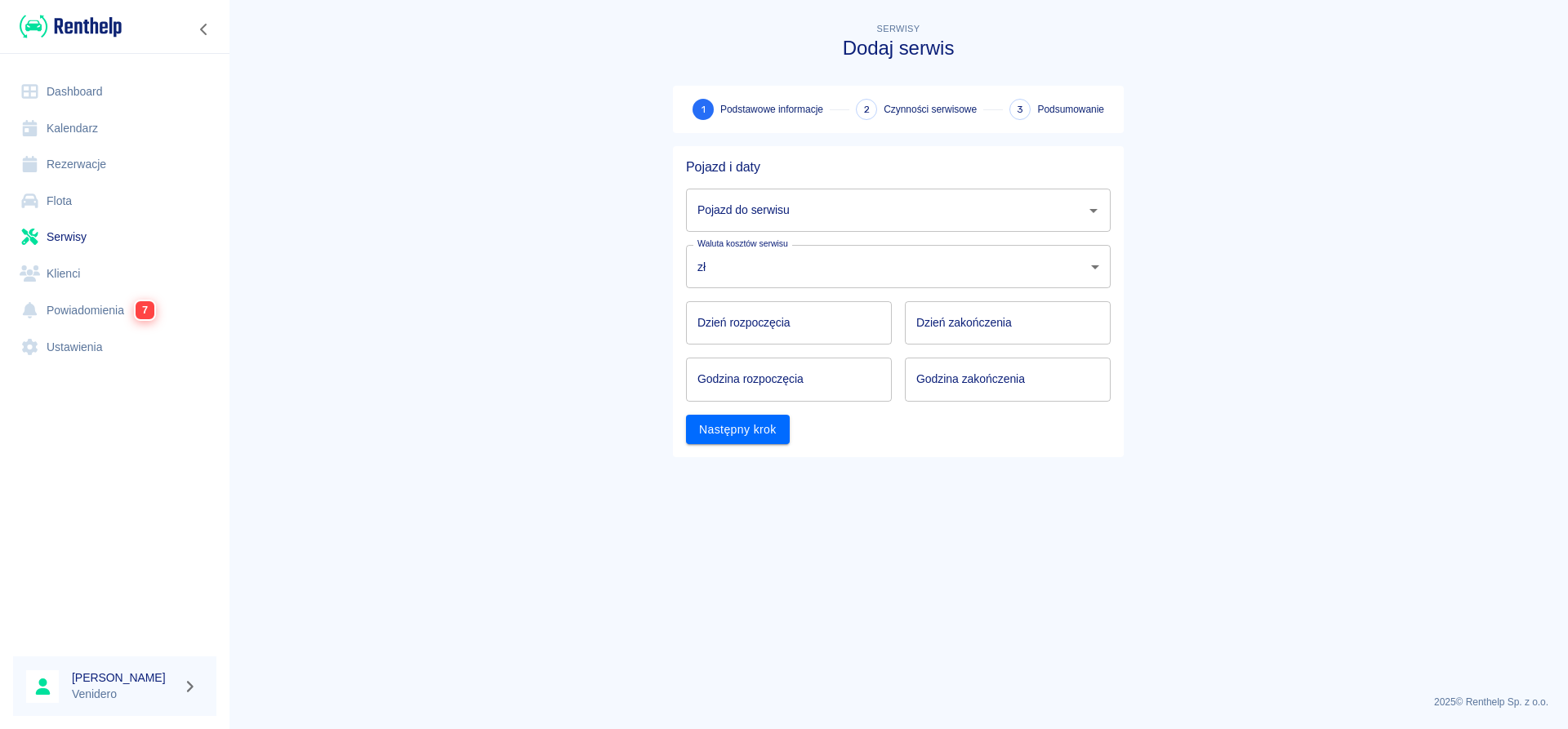
click at [766, 211] on input "Pojazd do serwisu" at bounding box center [886, 210] width 386 height 29
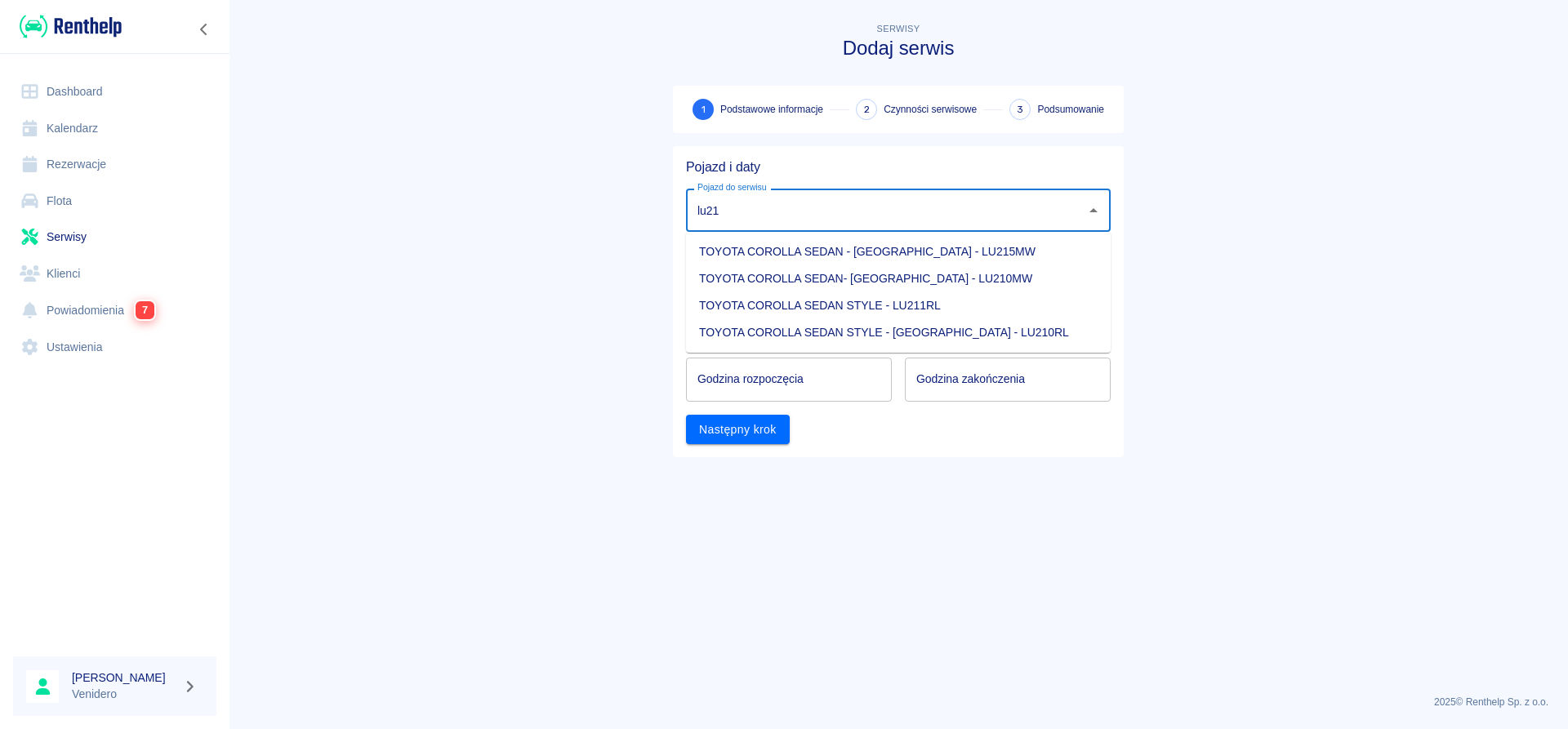
click at [801, 325] on li "TOYOTA COROLLA SEDAN STYLE - [GEOGRAPHIC_DATA] - LU210RL" at bounding box center [898, 332] width 425 height 27
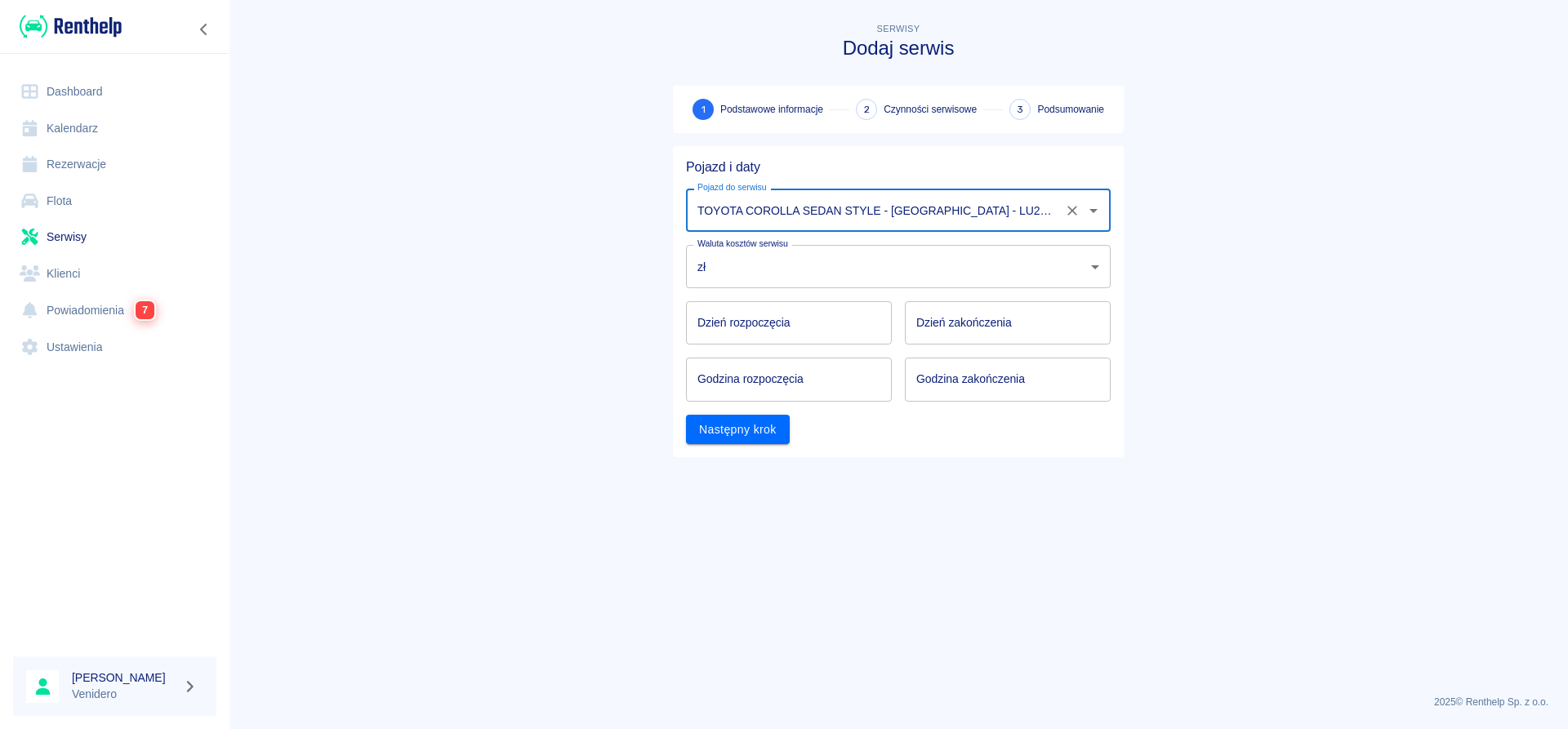
type input "TOYOTA COROLLA SEDAN STYLE - [GEOGRAPHIC_DATA] - LU210RL"
type input "DD.MM.YYYY"
click at [792, 335] on input "DD.MM.YYYY" at bounding box center [788, 323] width 206 height 43
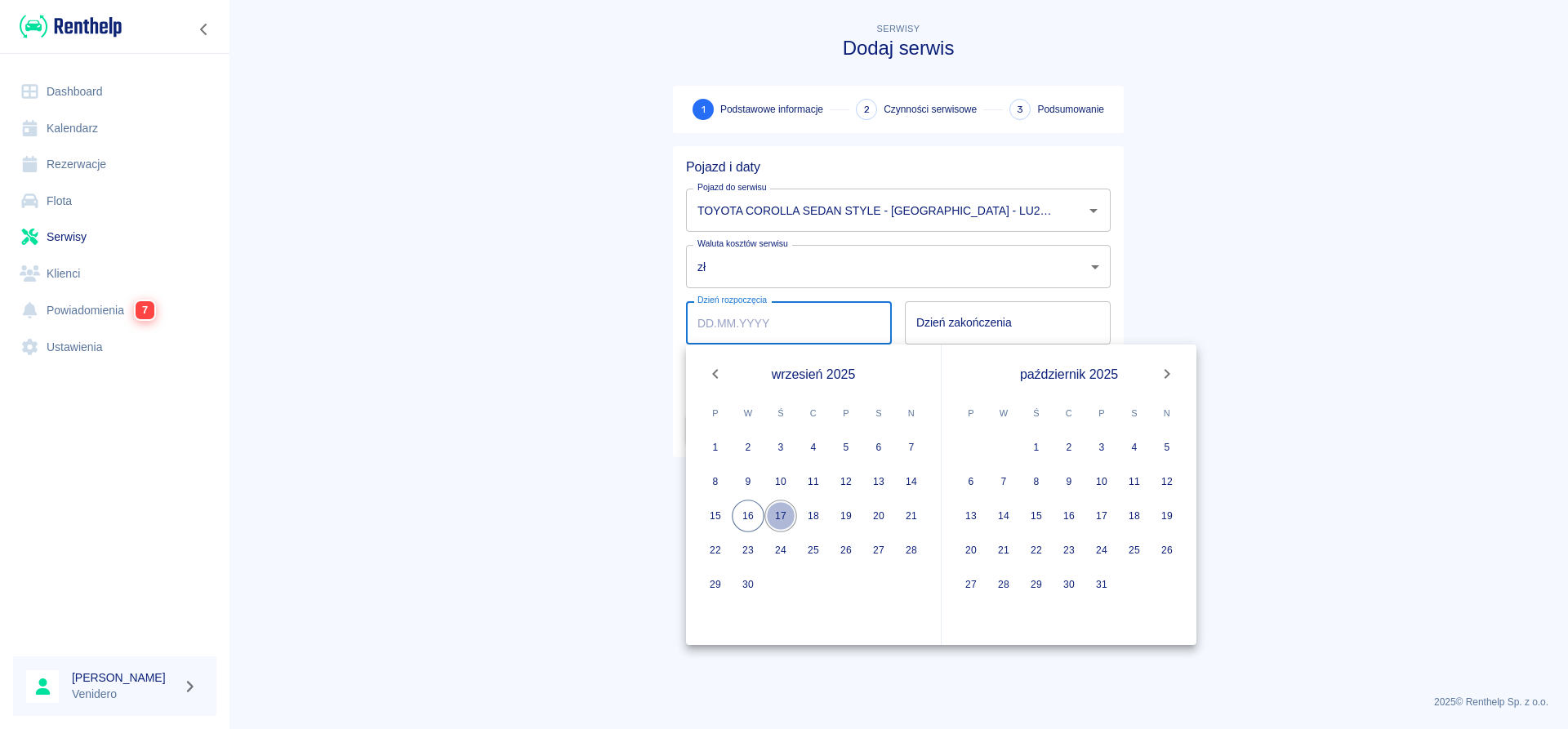
click at [782, 516] on button "17" at bounding box center [781, 516] width 33 height 33
type input "[DATE]"
type input "DD.MM.YYYY"
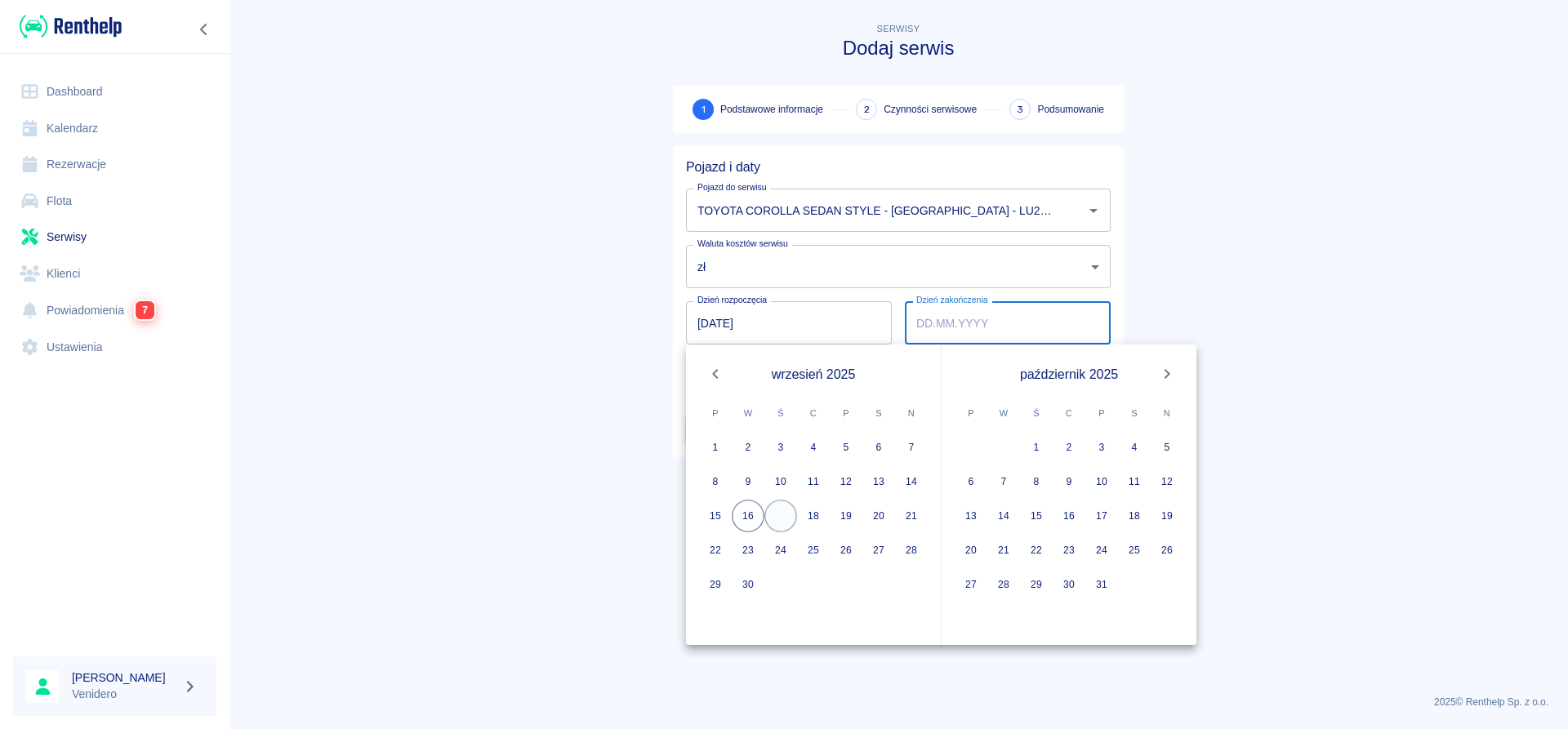
click at [787, 508] on button "17" at bounding box center [781, 516] width 33 height 33
type input "[DATE]"
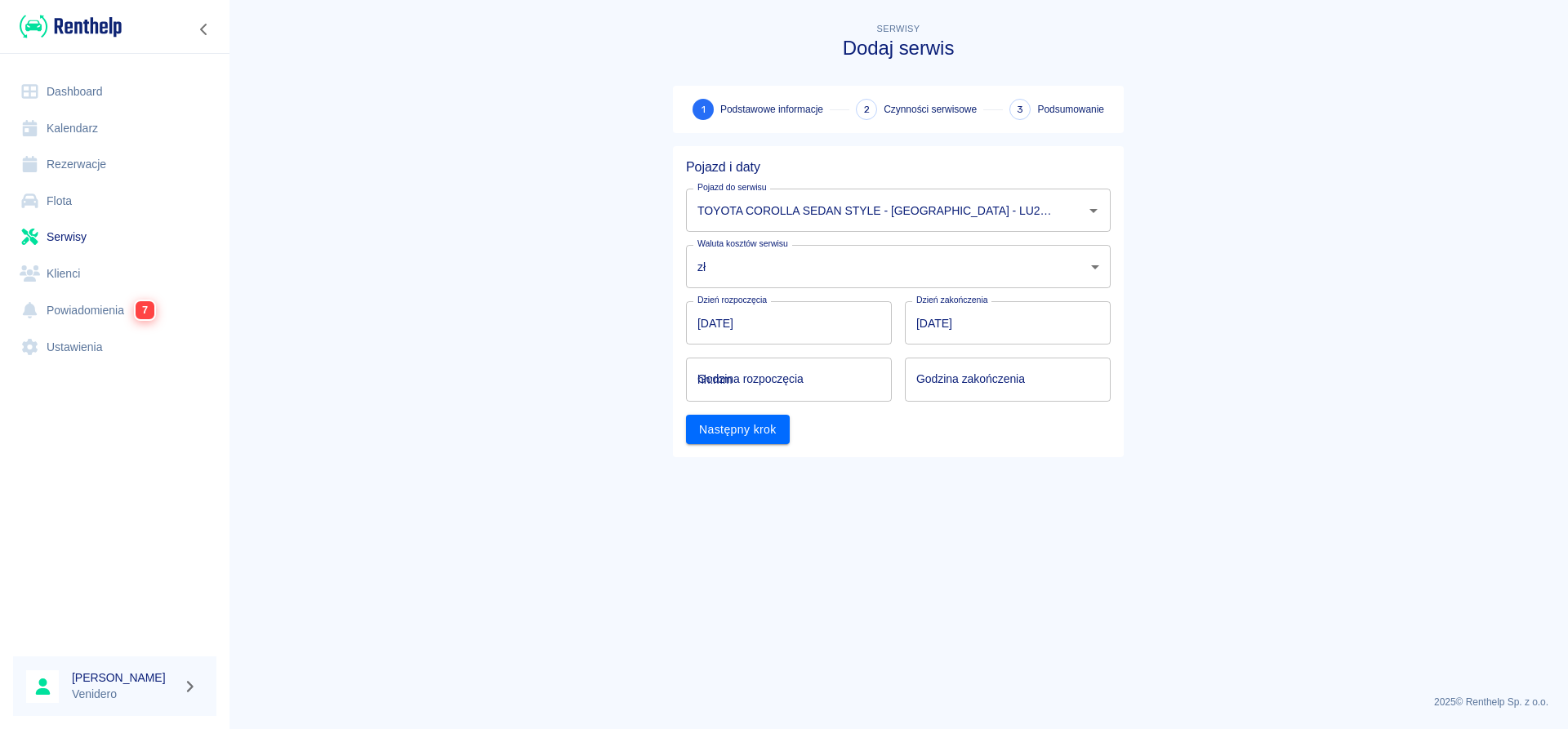
click at [763, 385] on input "hh:mm" at bounding box center [782, 379] width 194 height 43
type input "11:00"
click at [1004, 389] on input "hh:mm" at bounding box center [1001, 379] width 194 height 43
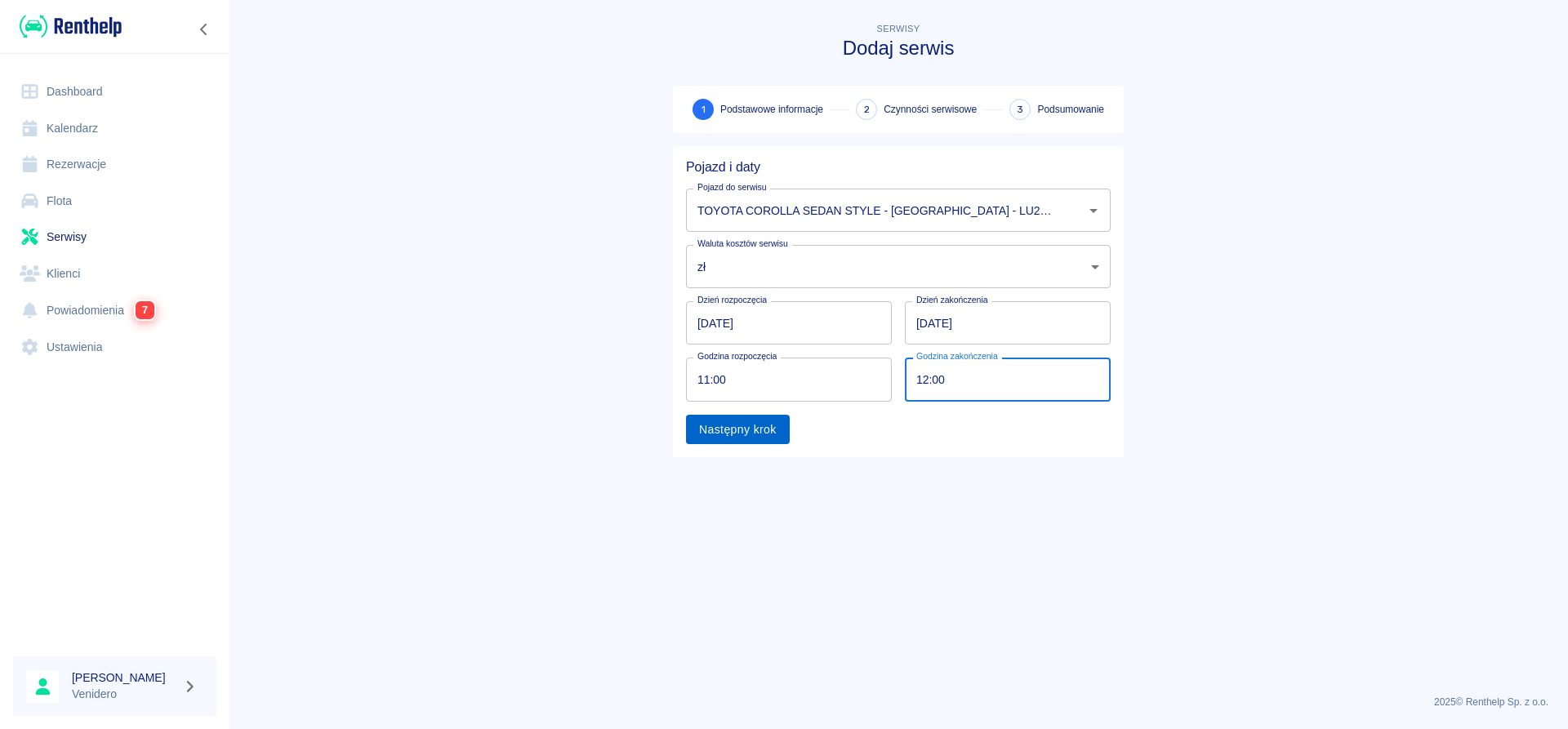
type input "12:00"
click at [782, 420] on button "Następny krok" at bounding box center [738, 429] width 104 height 31
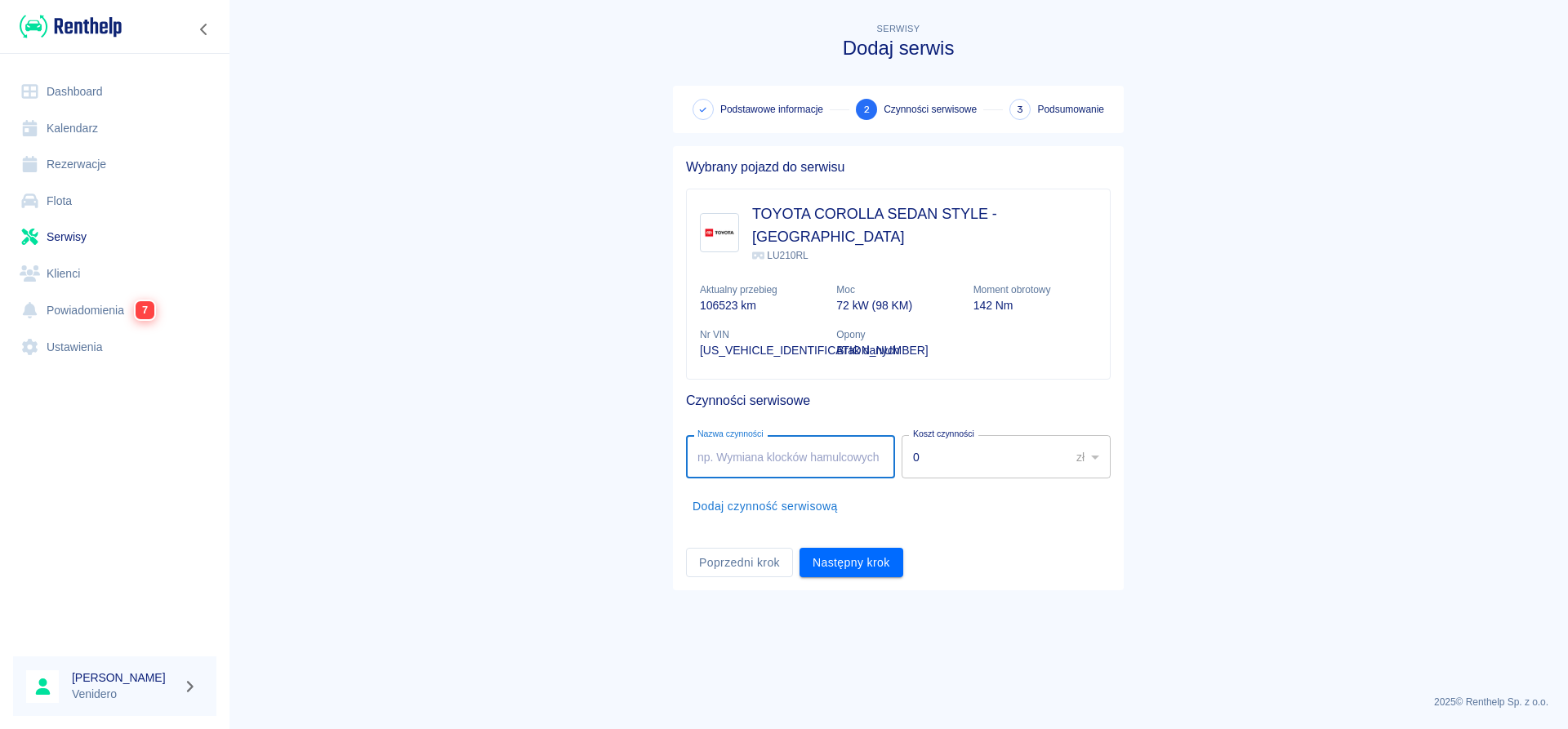
click at [753, 435] on input "Nazwa czynności" at bounding box center [790, 457] width 209 height 43
type input "Serwis gazowy. [STREET_ADDRESS]"
click at [823, 547] on button "Następny krok" at bounding box center [852, 562] width 104 height 31
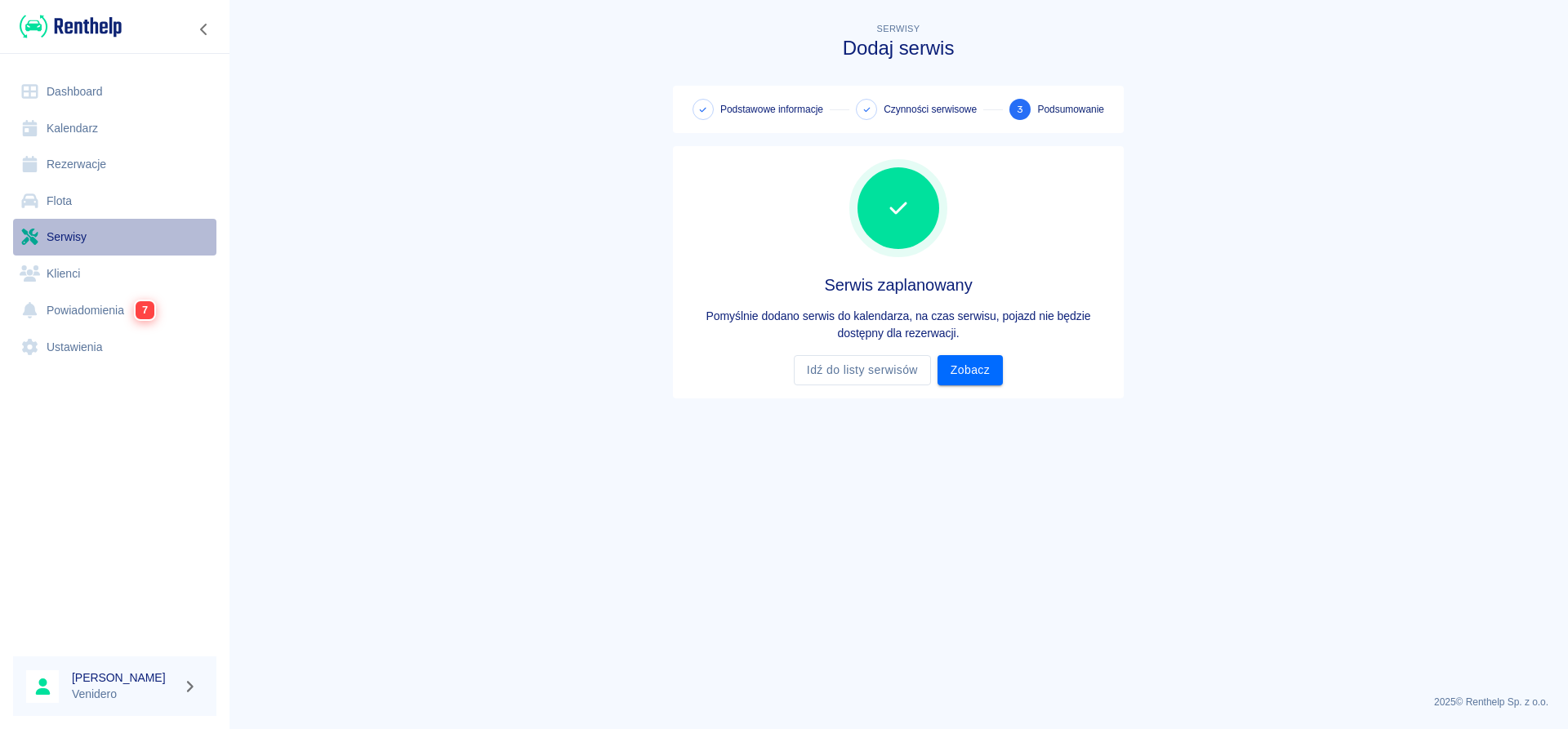
click at [74, 239] on link "Serwisy" at bounding box center [115, 237] width 203 height 36
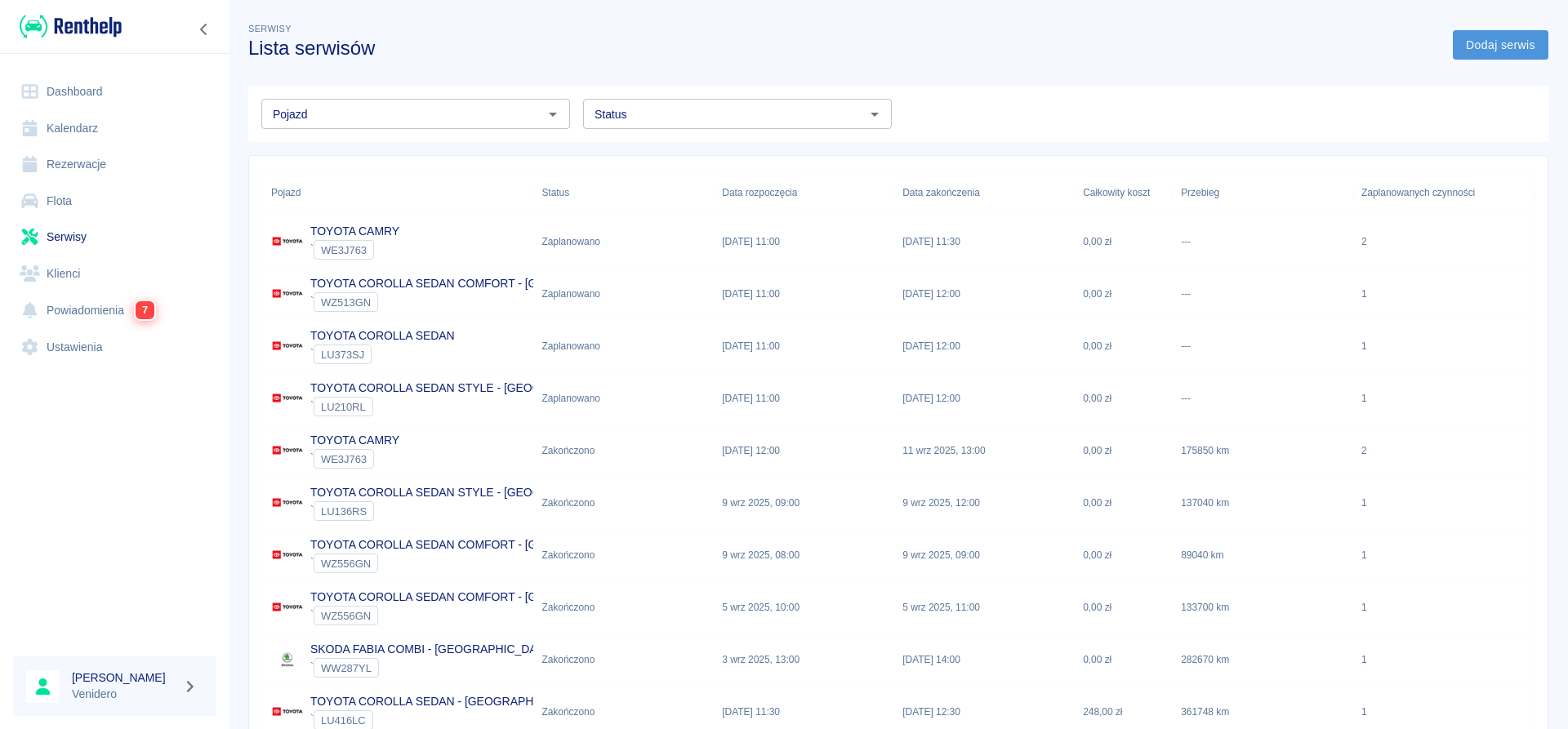
click at [1509, 40] on link "Dodaj serwis" at bounding box center [1500, 45] width 96 height 31
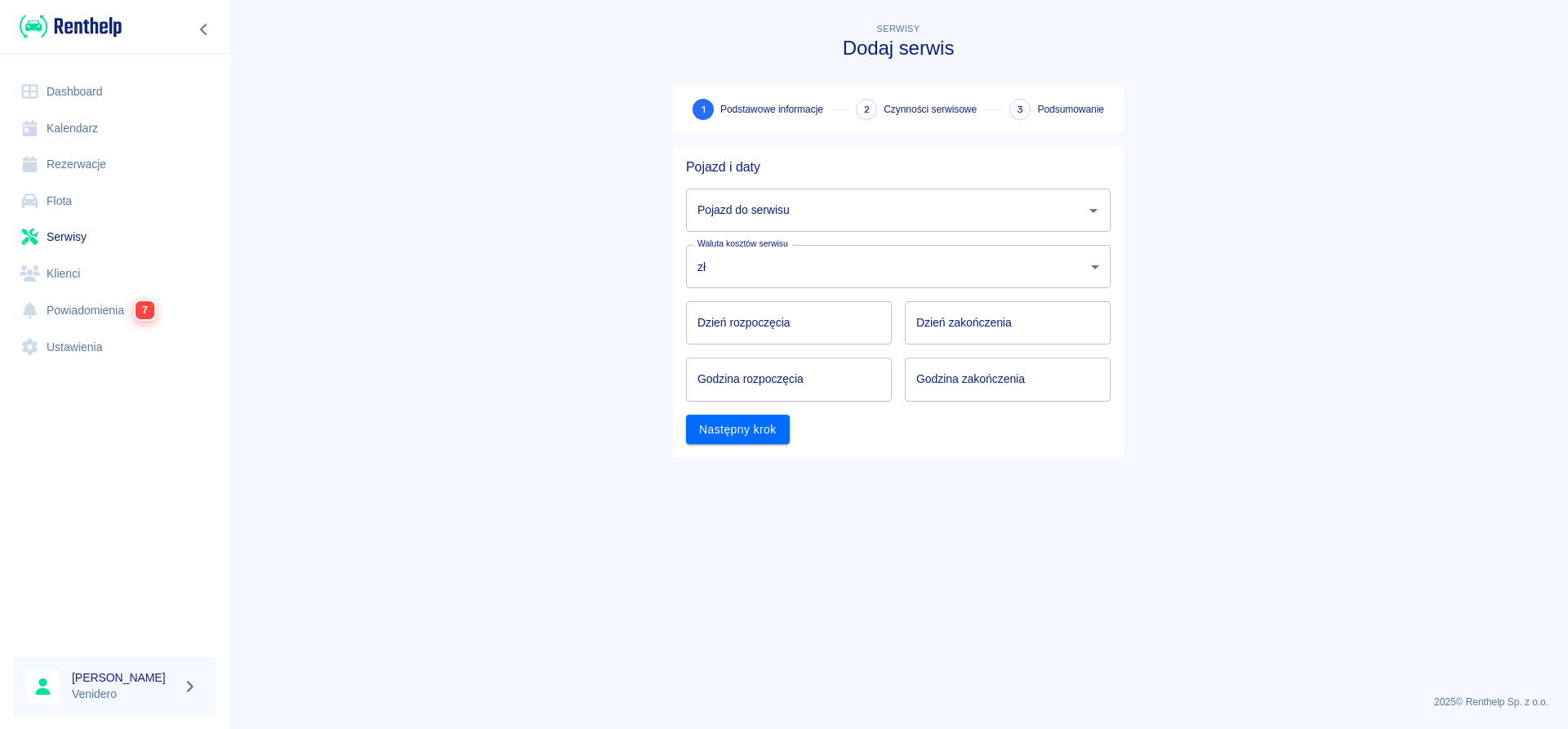
click at [753, 211] on input "Pojazd do serwisu" at bounding box center [886, 210] width 386 height 29
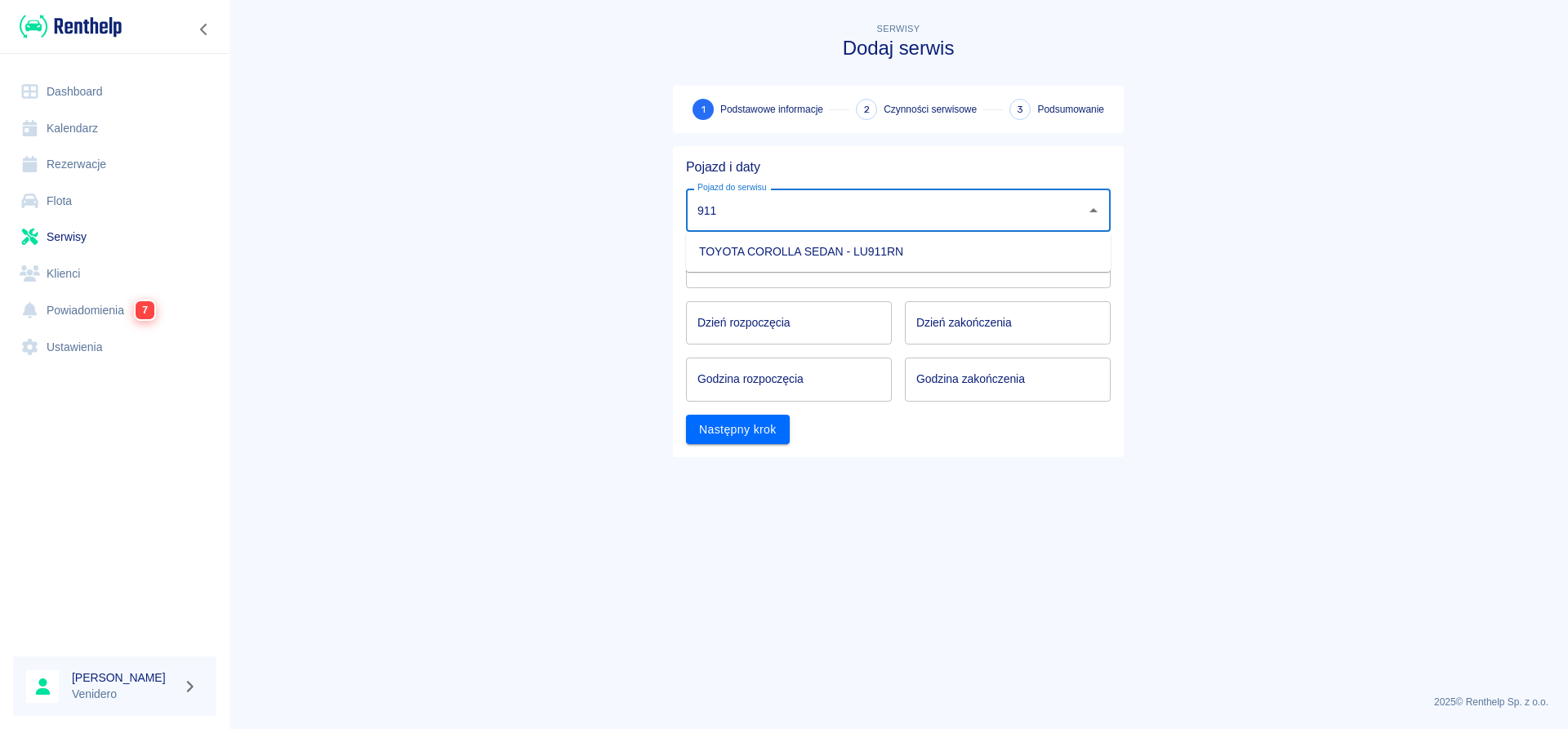
click at [772, 245] on li "TOYOTA COROLLA SEDAN - LU911RN" at bounding box center [898, 252] width 425 height 27
type input "TOYOTA COROLLA SEDAN - LU911RN"
click at [774, 318] on input "DD.MM.YYYY" at bounding box center [788, 323] width 206 height 43
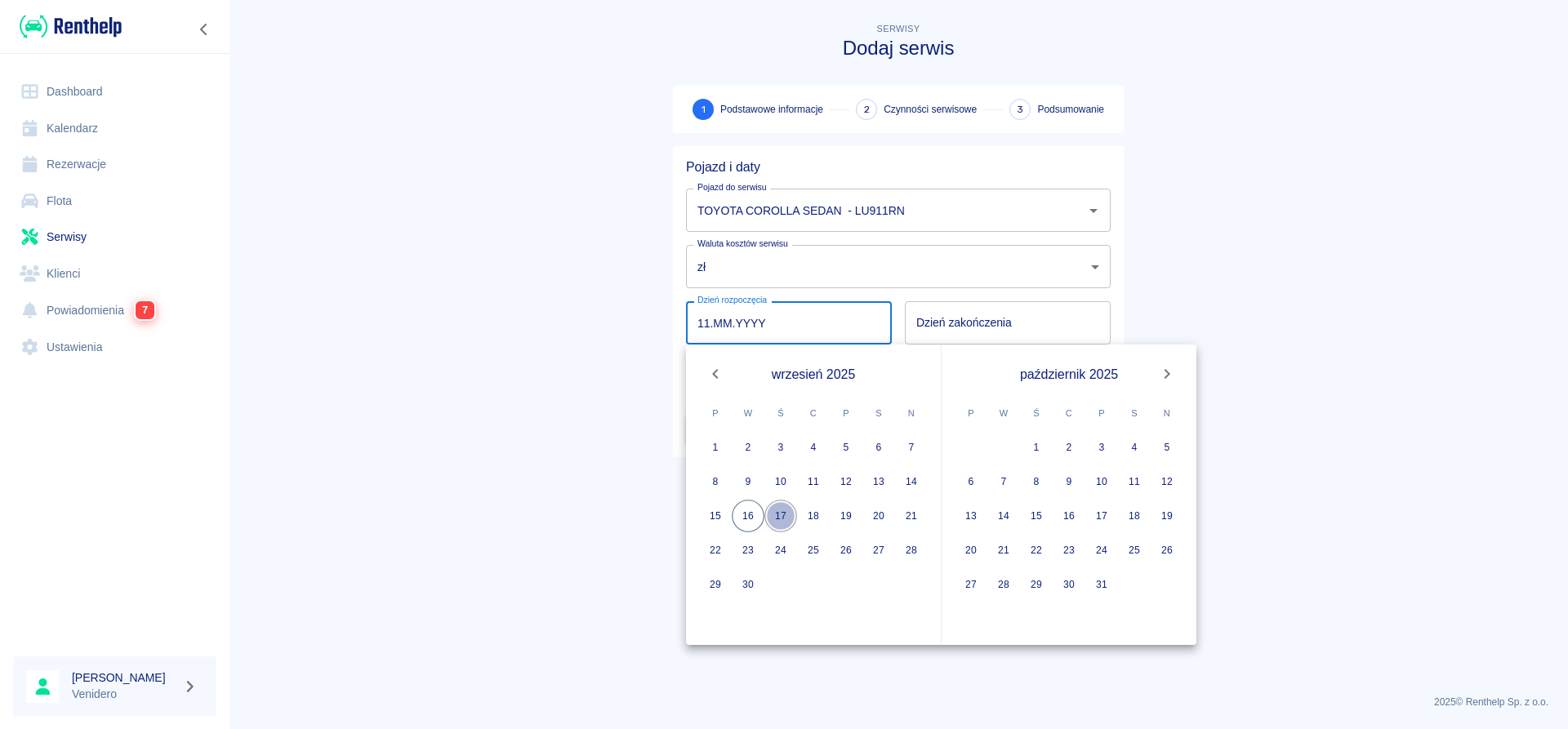
click at [778, 514] on button "17" at bounding box center [781, 516] width 33 height 33
type input "[DATE]"
type input "DD.MM.YYYY"
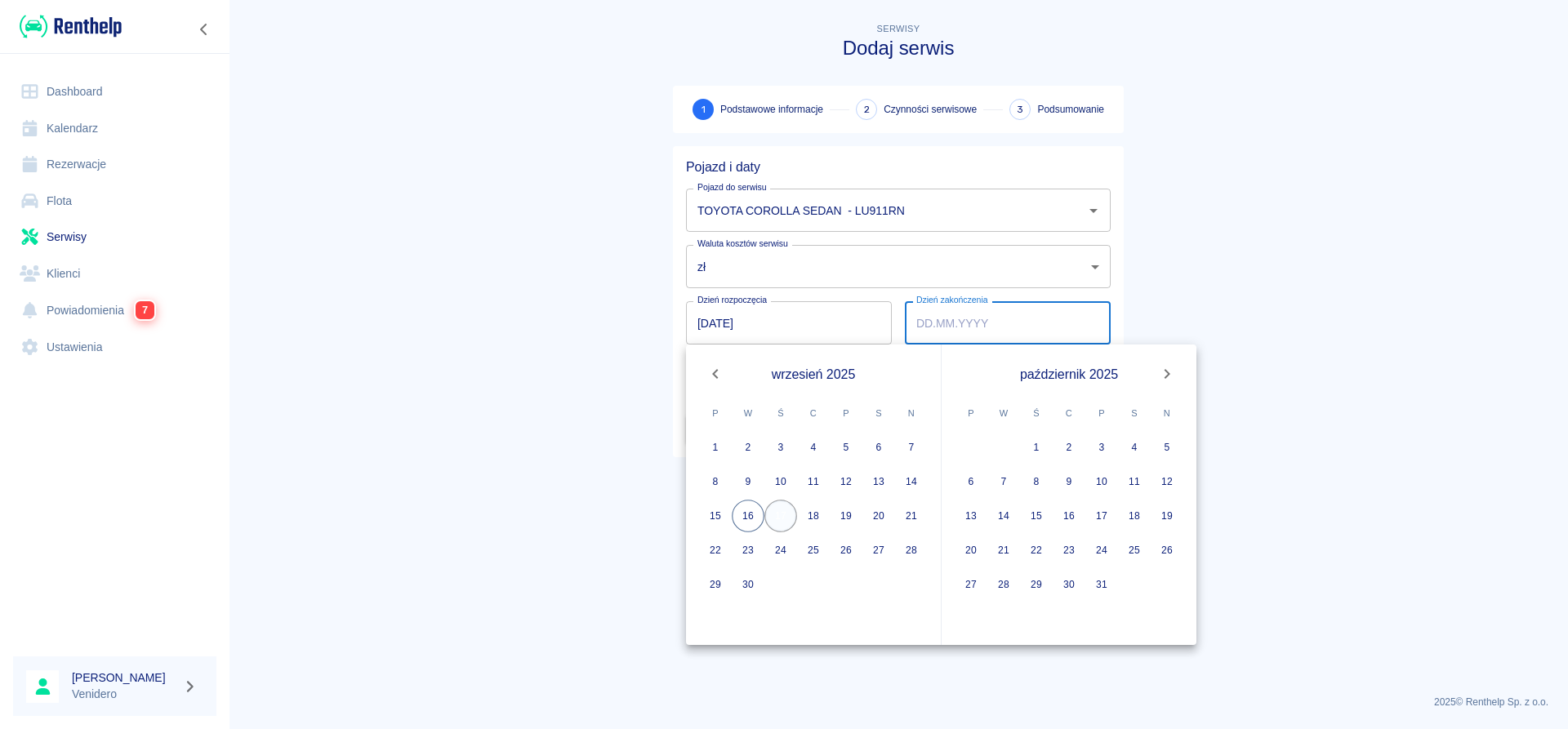
click at [792, 520] on button "17" at bounding box center [781, 516] width 33 height 33
type input "[DATE]"
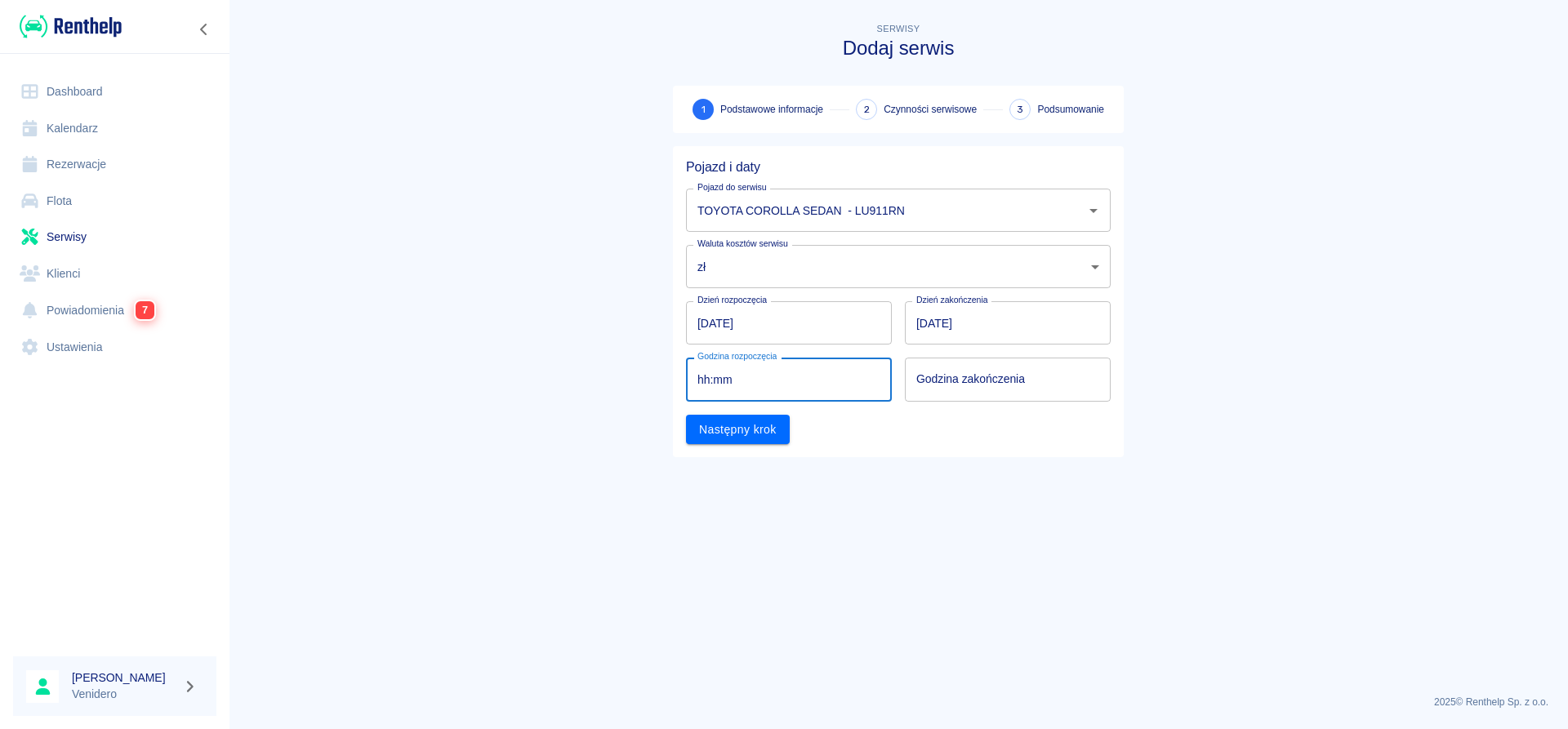
click at [733, 388] on input "hh:mm" at bounding box center [782, 379] width 194 height 43
type input "11:00"
click at [961, 388] on input "hh:mm" at bounding box center [1001, 379] width 194 height 43
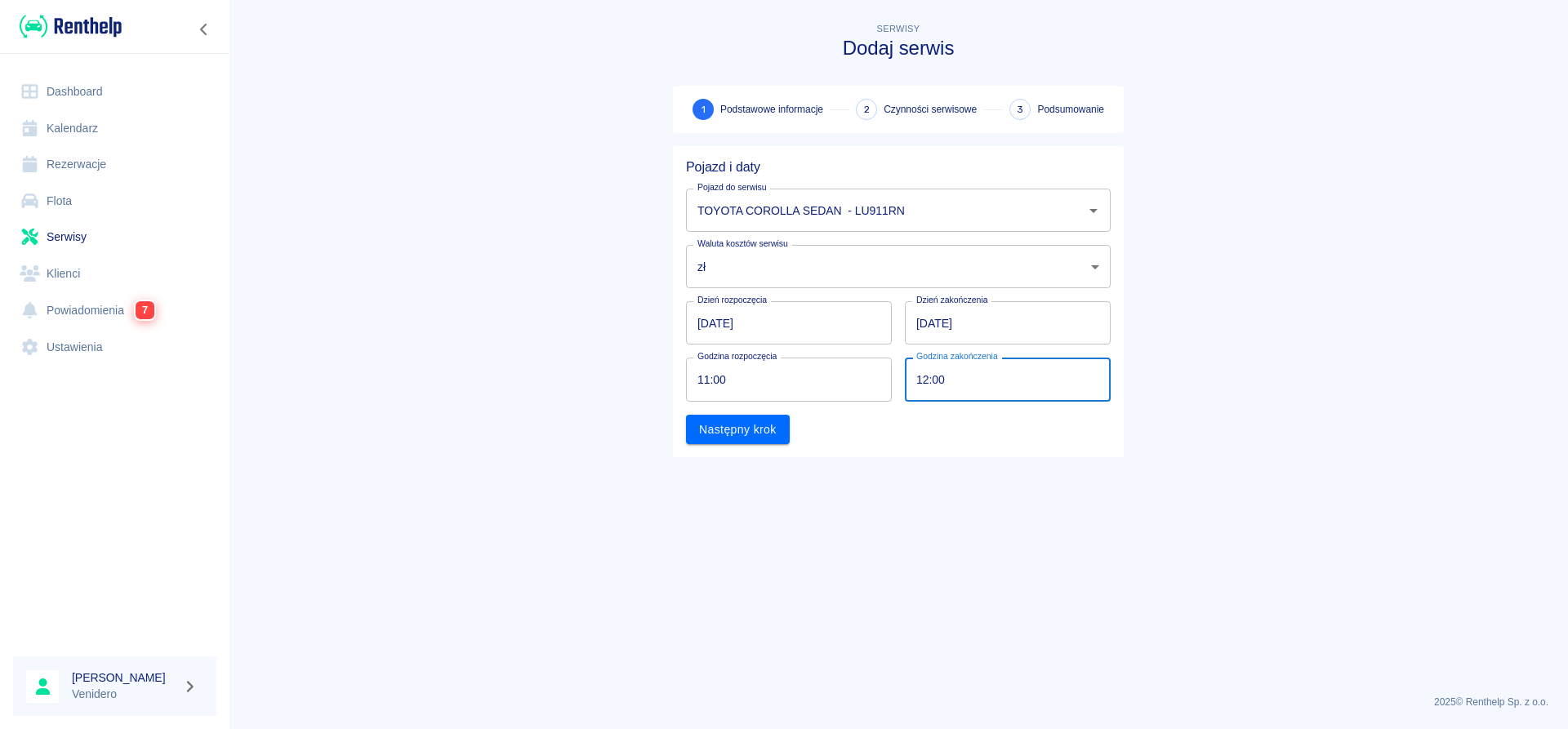
type input "12:00"
click at [717, 446] on div "Pojazd i daty Pojazd do serwisu TOYOTA COROLLA SEDAN - LU911RN Pojazd do serwis…" at bounding box center [898, 301] width 451 height 311
click at [718, 422] on button "Następny krok" at bounding box center [738, 429] width 104 height 31
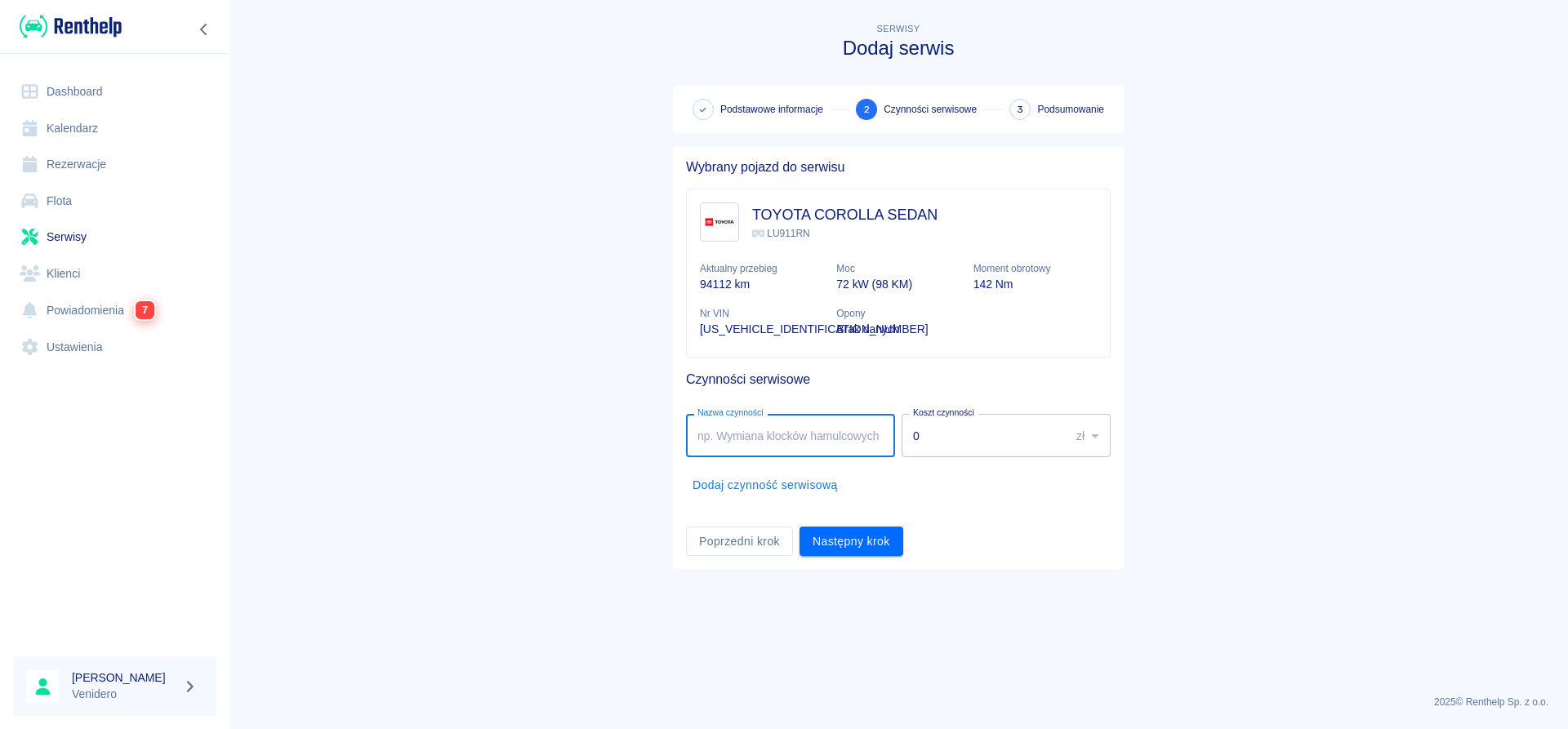
click at [794, 436] on input "Nazwa czynności" at bounding box center [790, 435] width 209 height 43
type input "Serwis gazowy. [STREET_ADDRESS]."
click at [849, 544] on button "Następny krok" at bounding box center [852, 542] width 104 height 31
